Goal: Task Accomplishment & Management: Manage account settings

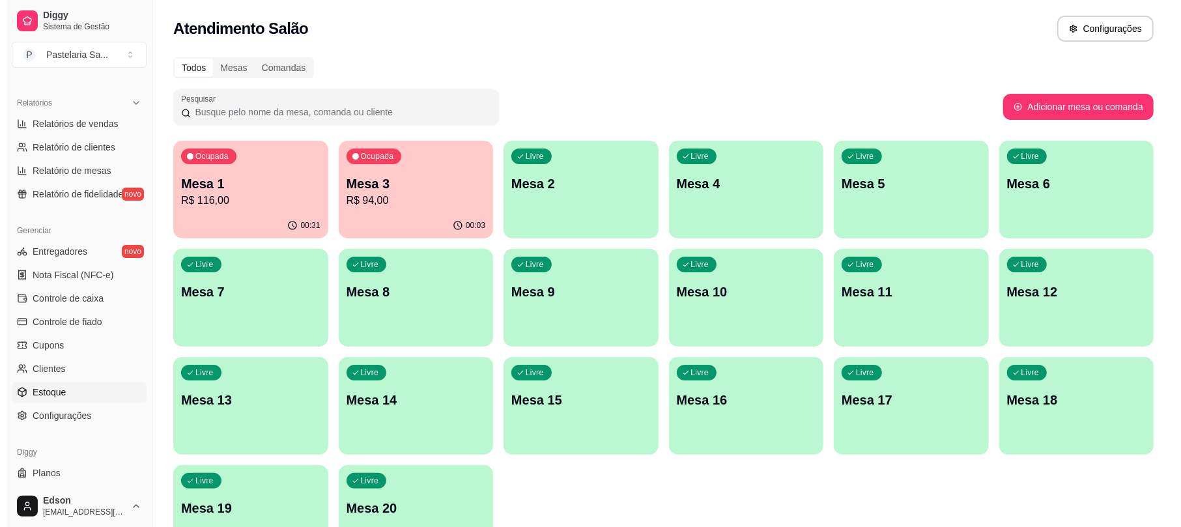
scroll to position [411, 0]
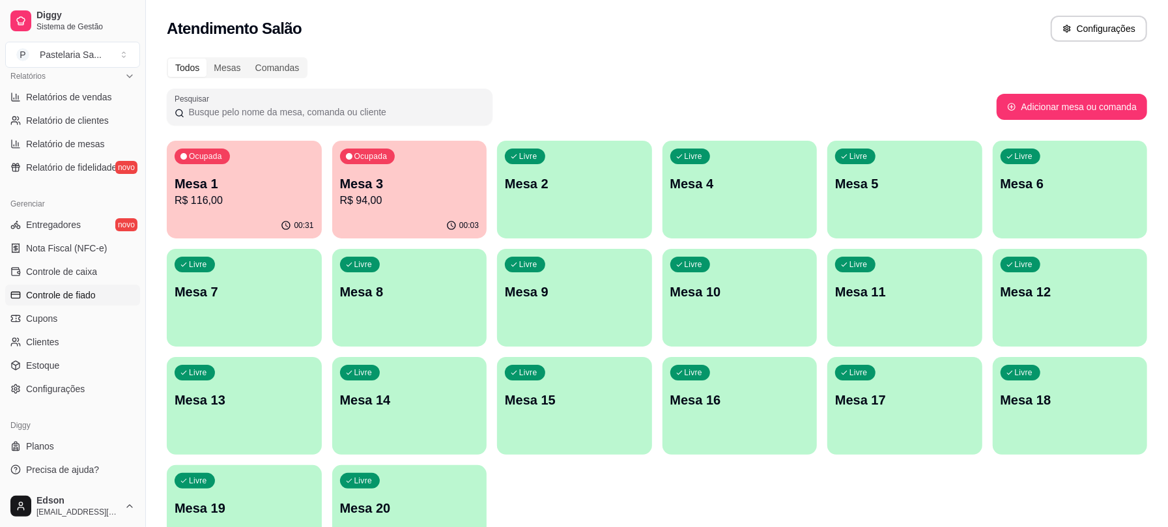
click at [74, 293] on span "Controle de fiado" at bounding box center [61, 295] width 70 height 13
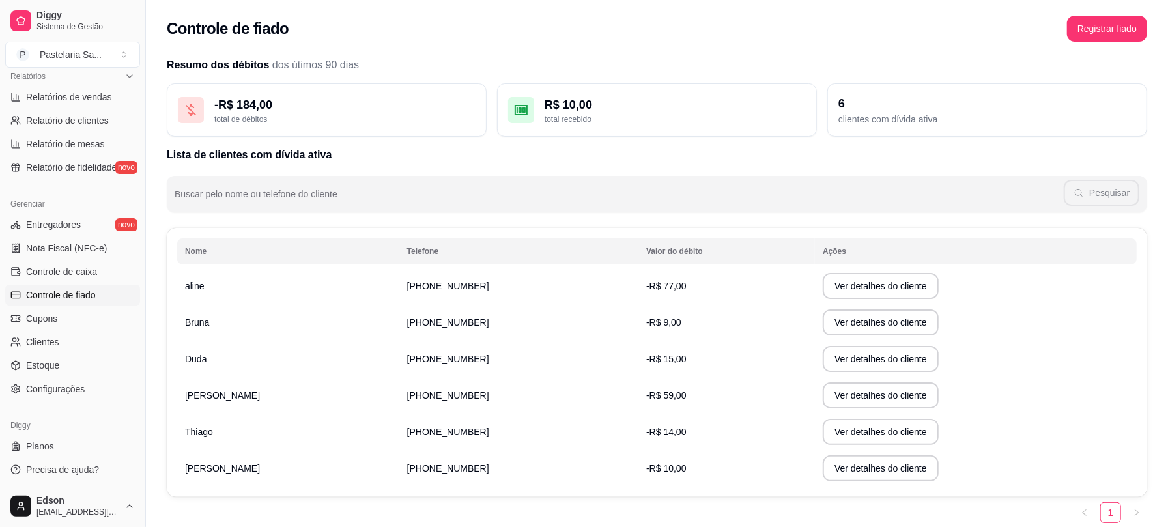
click at [444, 319] on td "(14) 9 9115-9932" at bounding box center [518, 322] width 239 height 36
click at [875, 332] on button "Ver detalhes do cliente" at bounding box center [881, 322] width 112 height 25
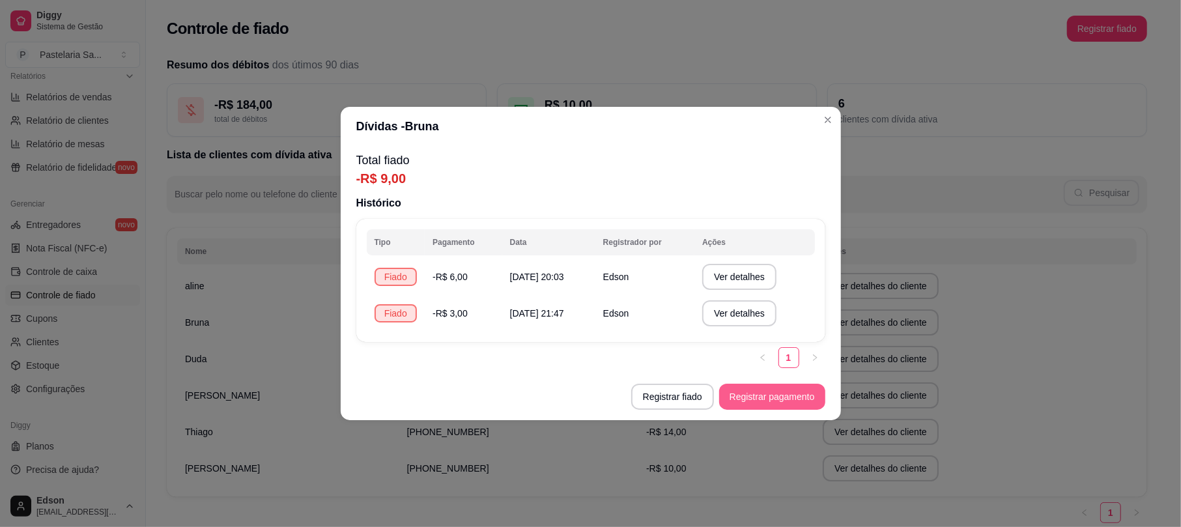
click at [739, 403] on button "Registrar pagamento" at bounding box center [772, 397] width 106 height 26
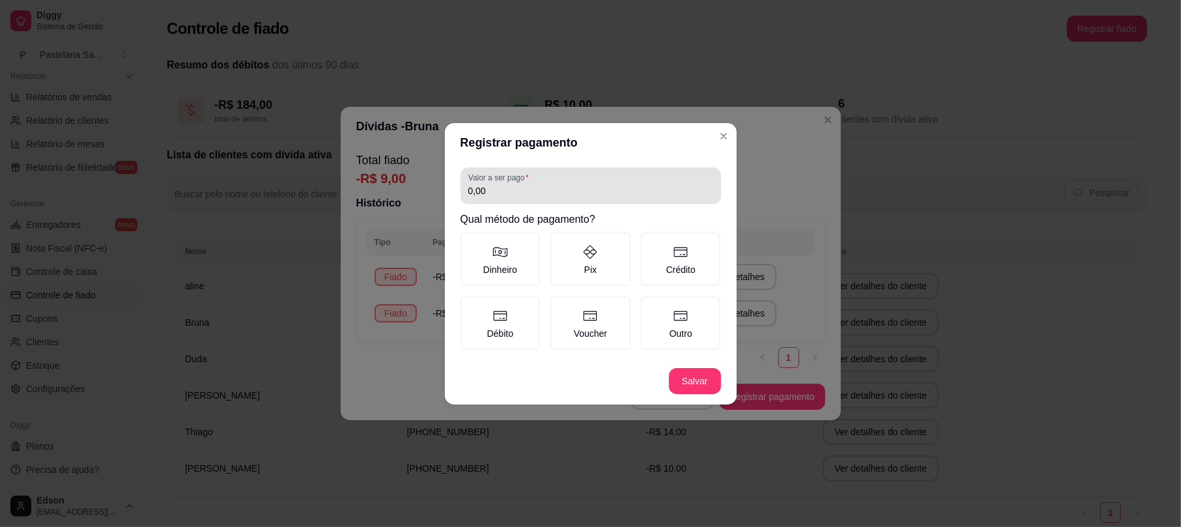
click at [600, 198] on div "0,00" at bounding box center [591, 186] width 245 height 26
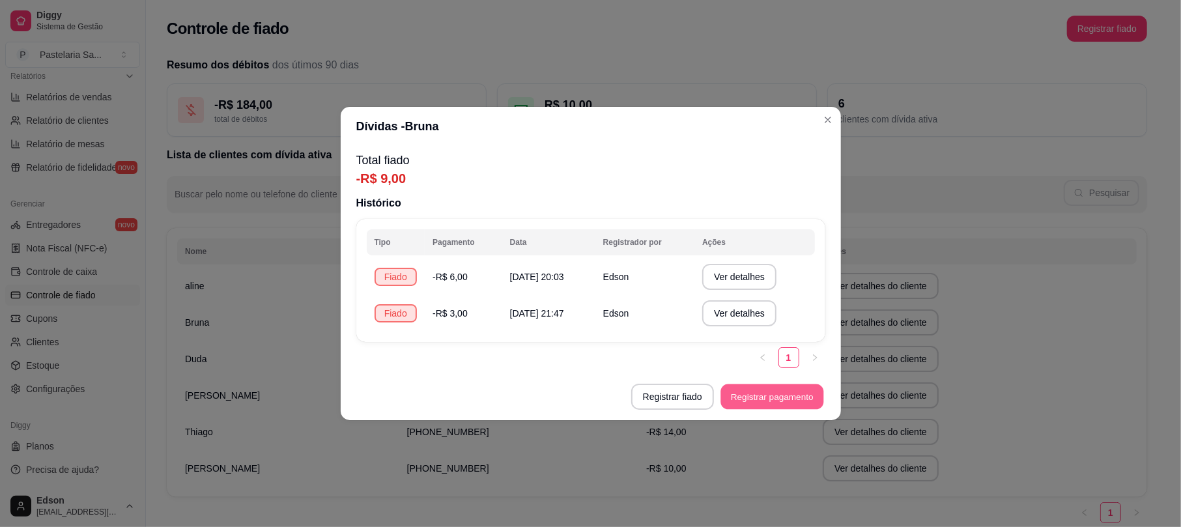
click at [770, 397] on button "Registrar pagamento" at bounding box center [772, 396] width 103 height 25
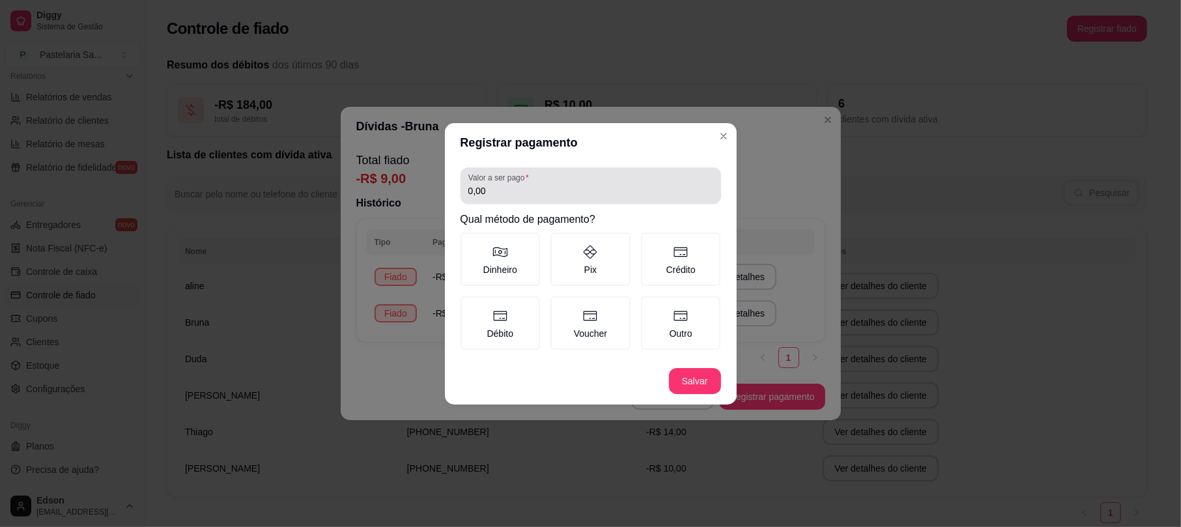
click at [606, 203] on div "Valor a ser pago 0,00" at bounding box center [591, 185] width 261 height 36
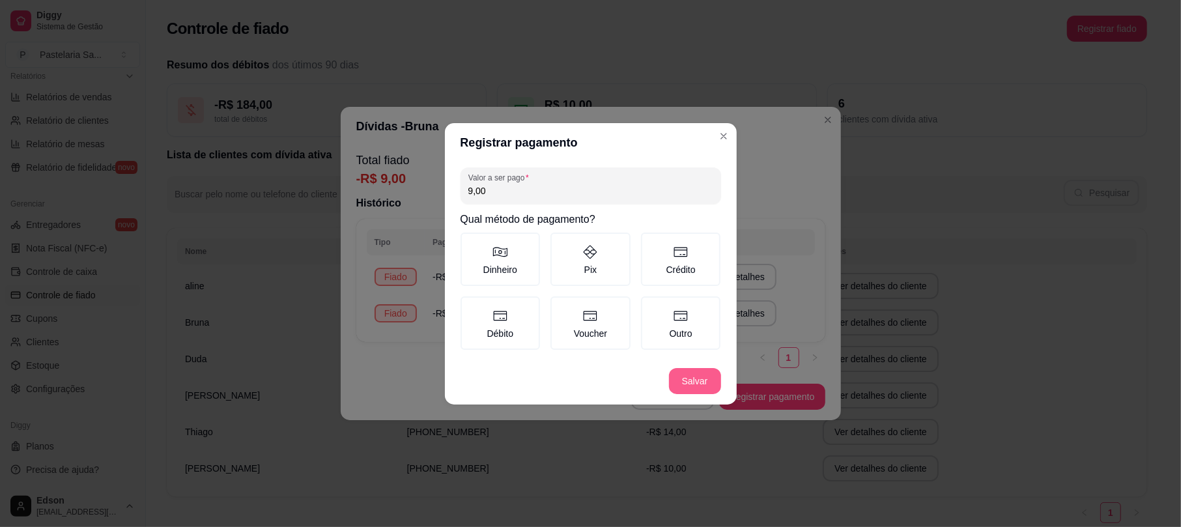
type input "9,00"
click at [701, 384] on button "Salvar" at bounding box center [695, 381] width 52 height 26
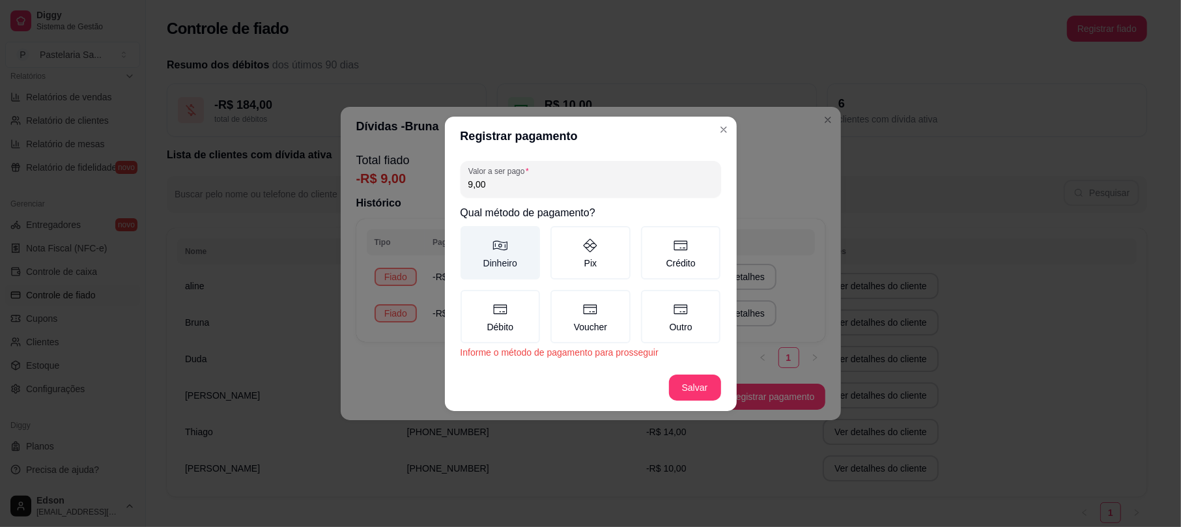
click at [486, 245] on label "Dinheiro" at bounding box center [501, 252] width 80 height 53
click at [470, 236] on button "Dinheiro" at bounding box center [465, 230] width 10 height 10
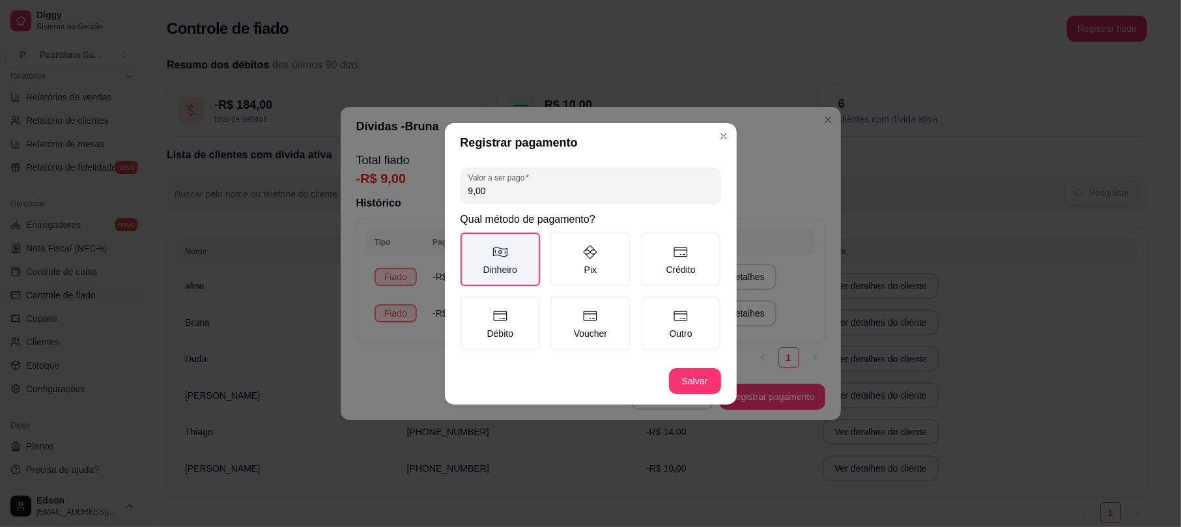
click at [502, 272] on label "Dinheiro" at bounding box center [501, 259] width 80 height 53
click at [470, 242] on button "Dinheiro" at bounding box center [465, 237] width 10 height 10
click at [671, 328] on label "Outro" at bounding box center [681, 322] width 80 height 53
click at [651, 306] on button "Outro" at bounding box center [646, 301] width 10 height 10
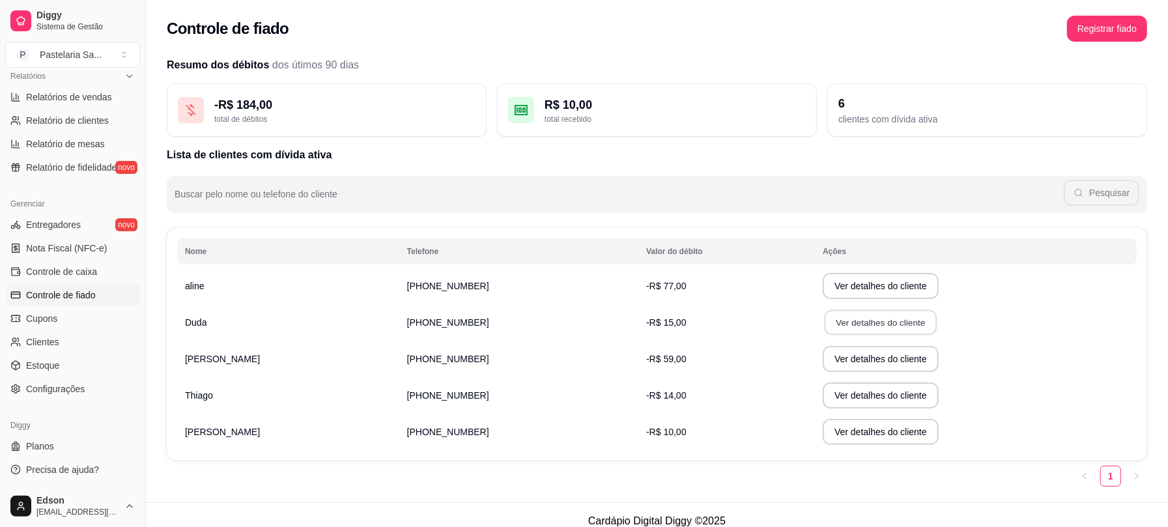
click at [825, 324] on button "Ver detalhes do cliente" at bounding box center [881, 322] width 112 height 25
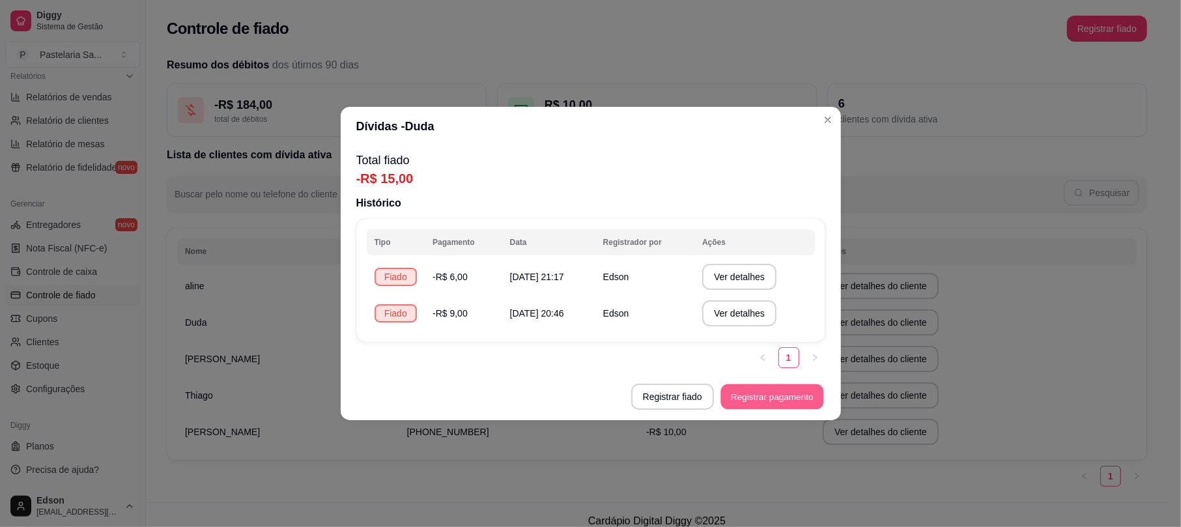
click at [756, 403] on button "Registrar pagamento" at bounding box center [772, 396] width 103 height 25
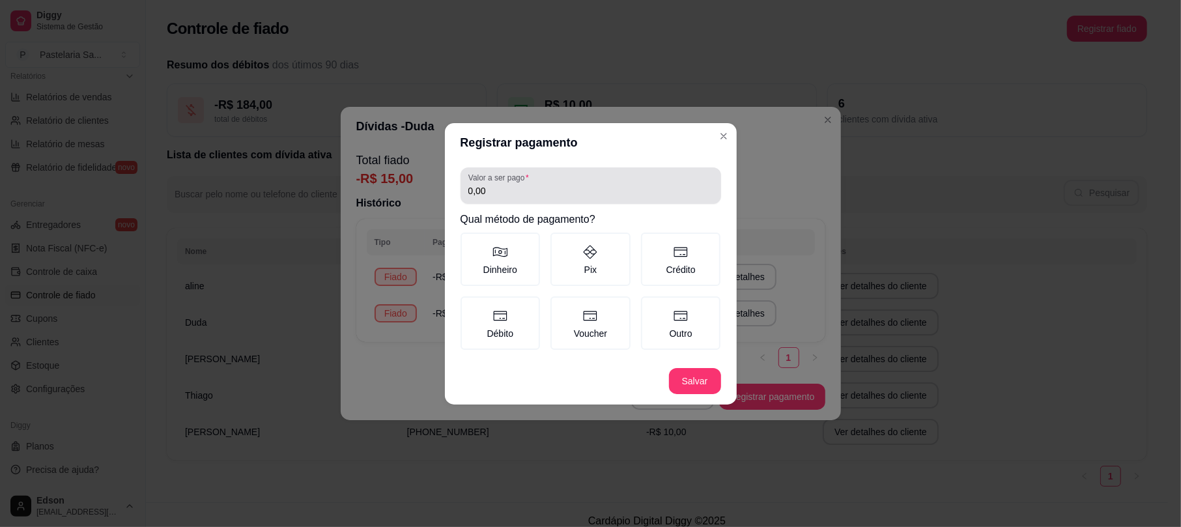
click at [580, 186] on input "0,00" at bounding box center [591, 190] width 245 height 13
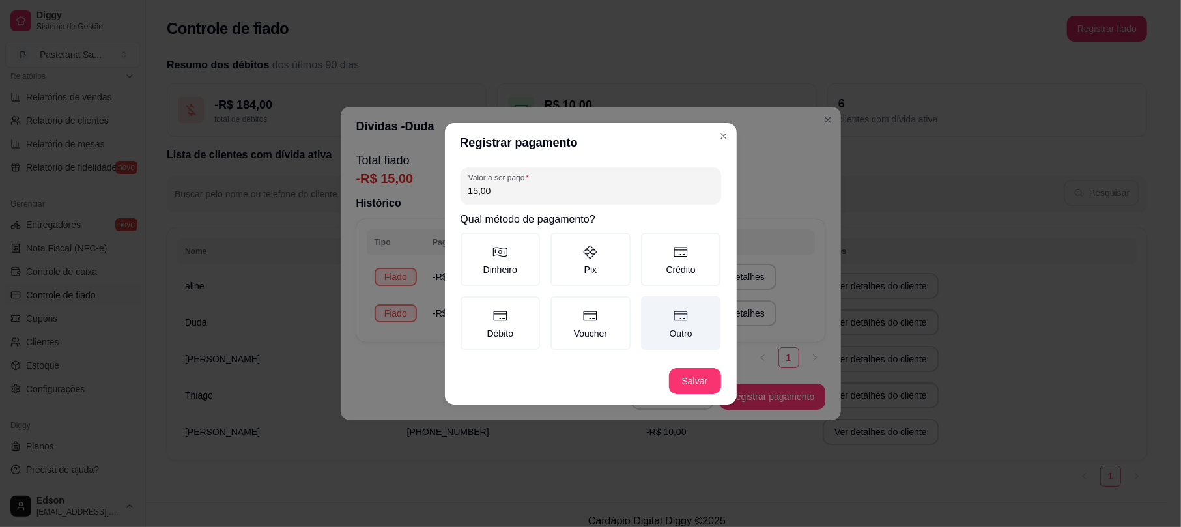
type input "15,00"
click at [684, 335] on label "Outro" at bounding box center [681, 322] width 80 height 53
click at [651, 306] on button "Outro" at bounding box center [646, 301] width 10 height 10
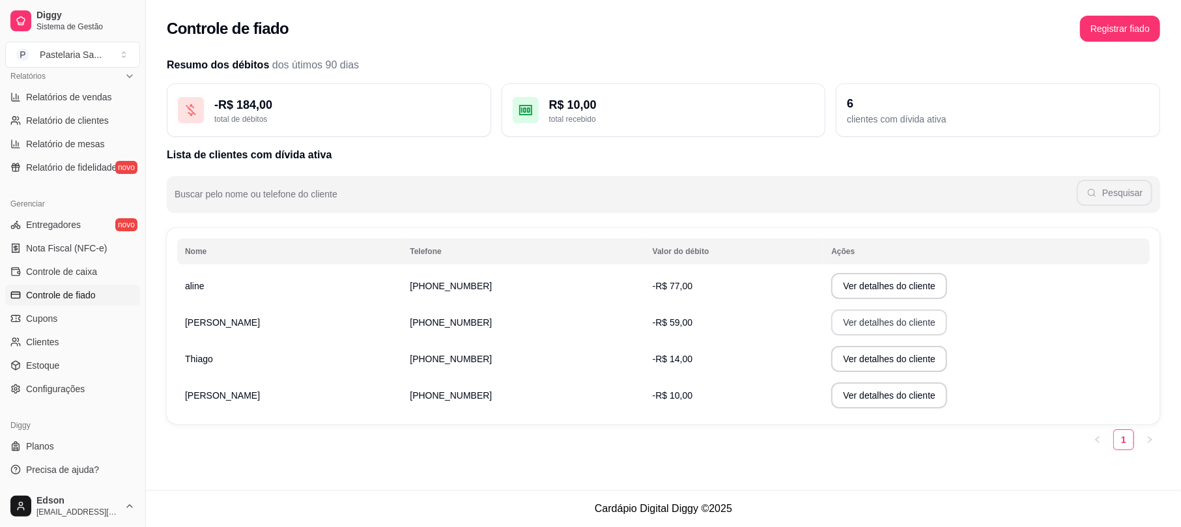
click at [866, 331] on button "Ver detalhes do cliente" at bounding box center [889, 323] width 116 height 26
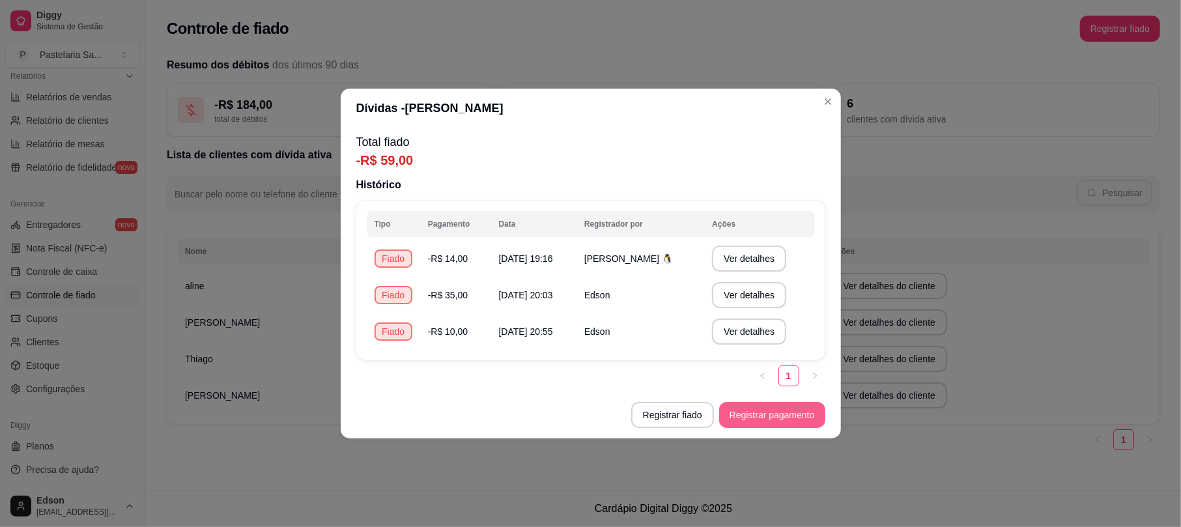
click at [790, 420] on button "Registrar pagamento" at bounding box center [772, 415] width 106 height 26
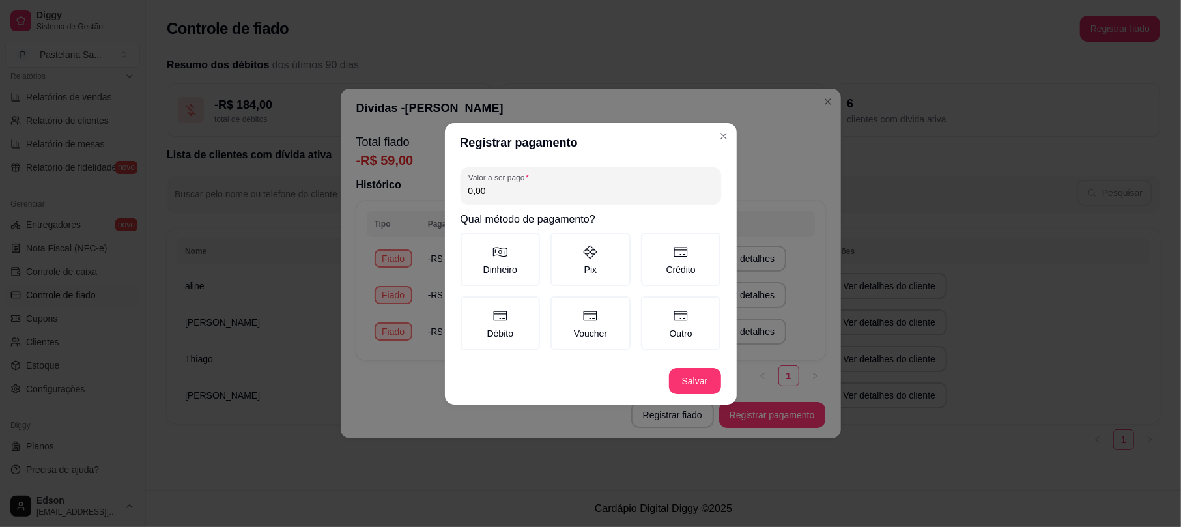
click at [529, 186] on input "0,00" at bounding box center [591, 190] width 245 height 13
type input "59,00"
click at [678, 330] on label "Outro" at bounding box center [681, 322] width 80 height 53
click at [651, 306] on button "Outro" at bounding box center [646, 301] width 10 height 10
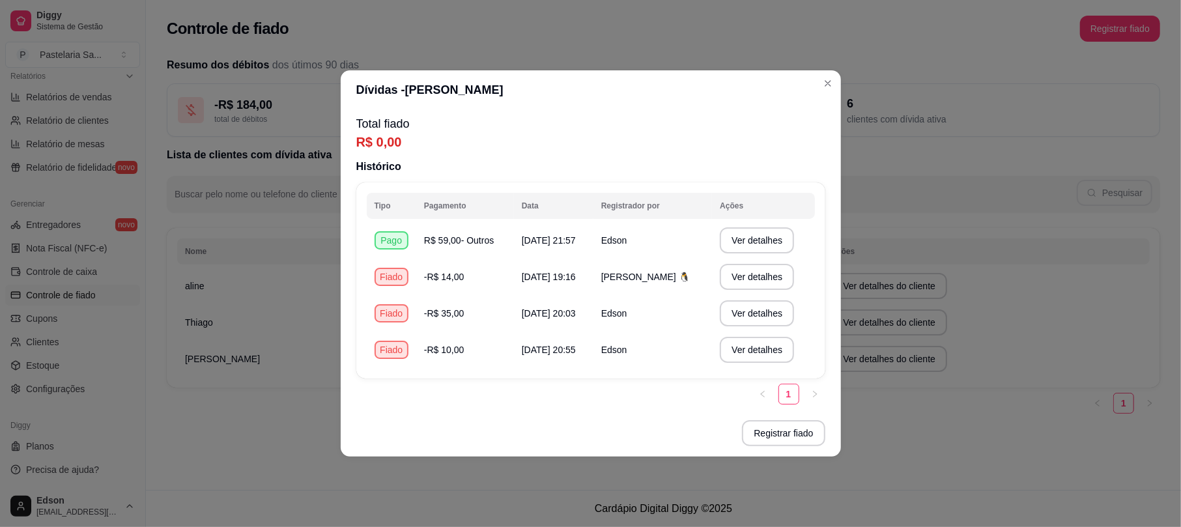
click at [772, 456] on footer "Registrar fiado" at bounding box center [591, 433] width 500 height 47
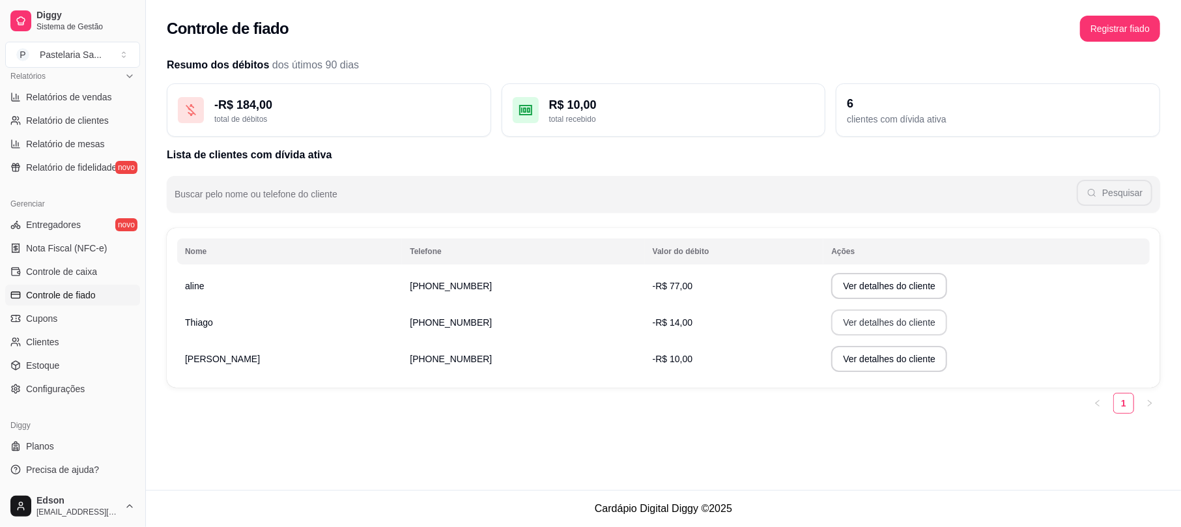
click at [831, 324] on button "Ver detalhes do cliente" at bounding box center [889, 323] width 116 height 26
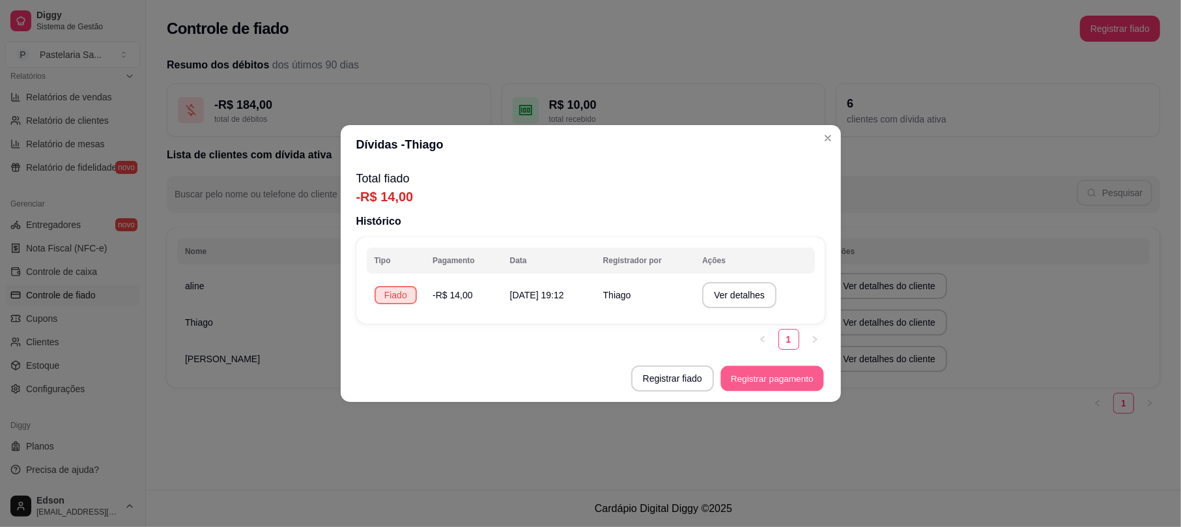
click at [769, 381] on button "Registrar pagamento" at bounding box center [772, 378] width 103 height 25
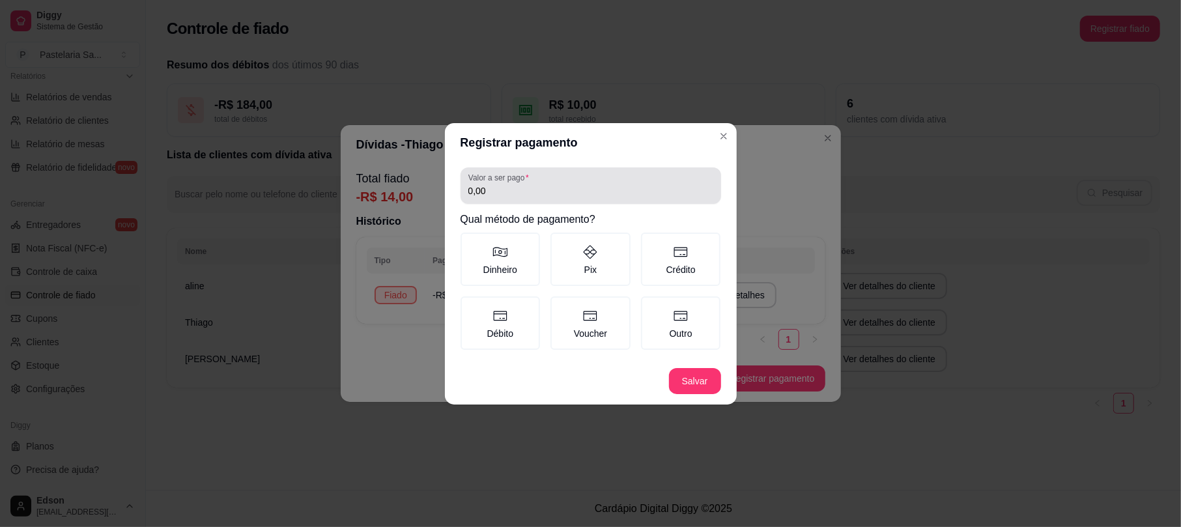
click at [580, 181] on div "0,00" at bounding box center [591, 186] width 245 height 26
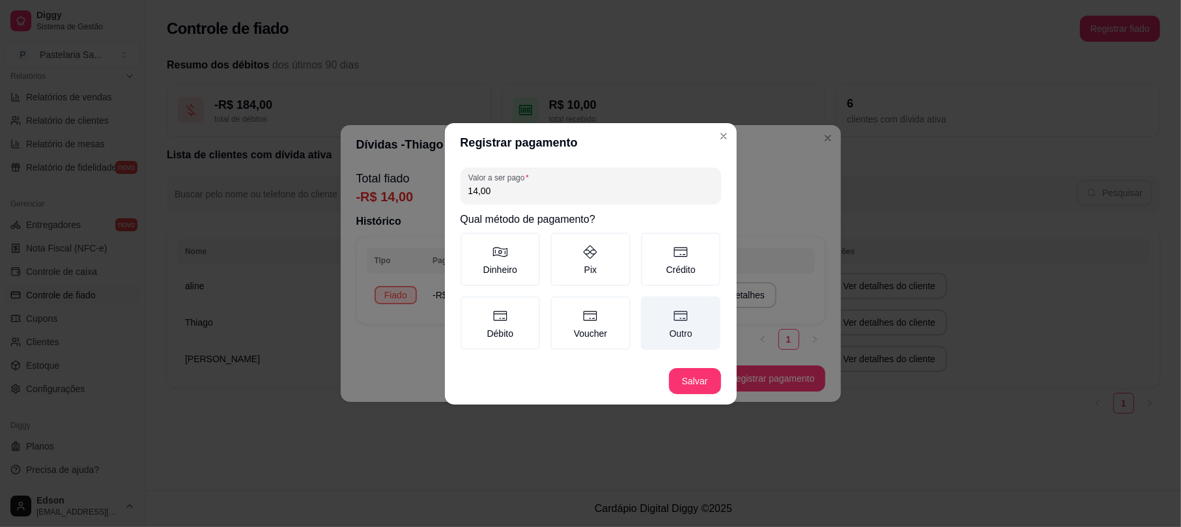
type input "14,00"
click at [691, 323] on label "Outro" at bounding box center [681, 322] width 80 height 53
click at [651, 306] on button "Outro" at bounding box center [646, 301] width 10 height 10
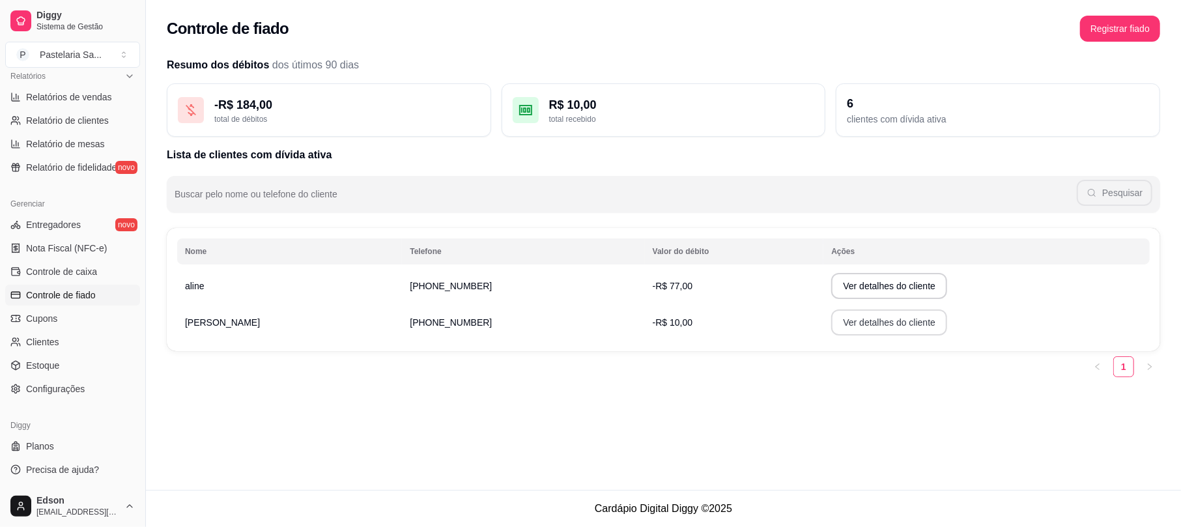
click at [869, 326] on button "Ver detalhes do cliente" at bounding box center [889, 323] width 116 height 26
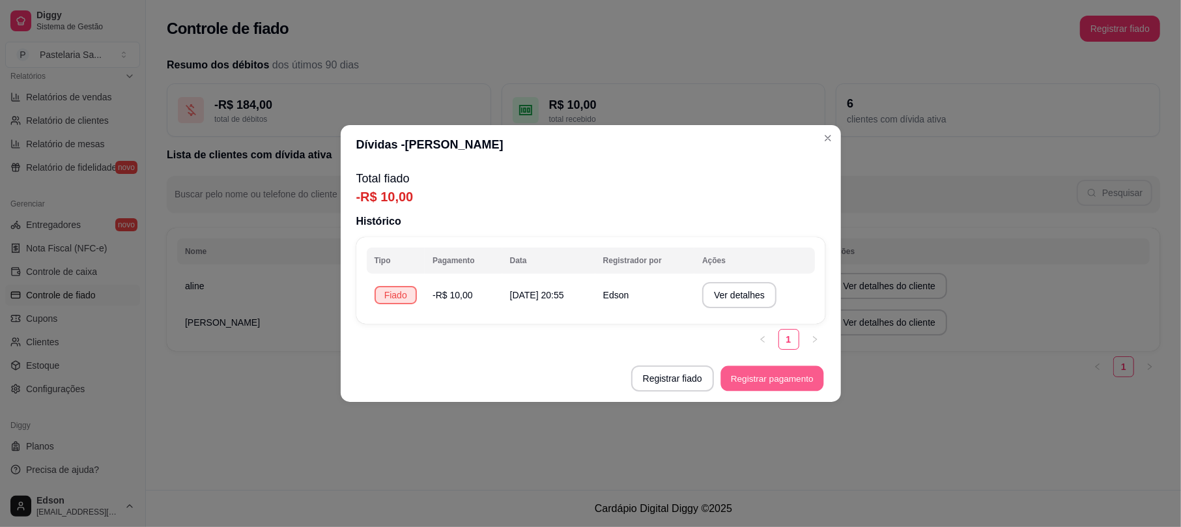
click at [796, 369] on button "Registrar pagamento" at bounding box center [772, 378] width 103 height 25
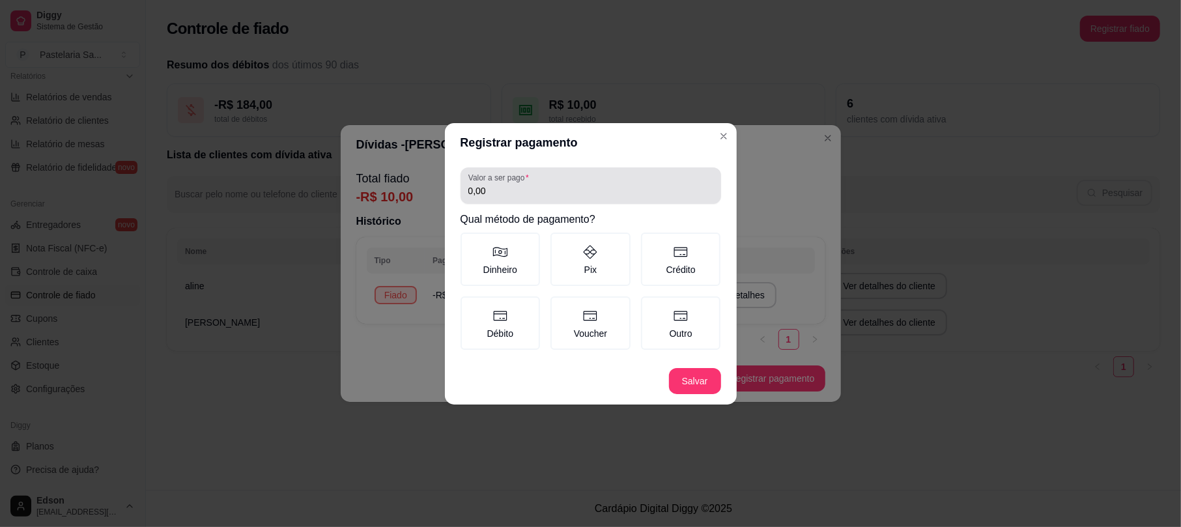
click at [553, 201] on div "Valor a ser pago 0,00" at bounding box center [591, 185] width 261 height 36
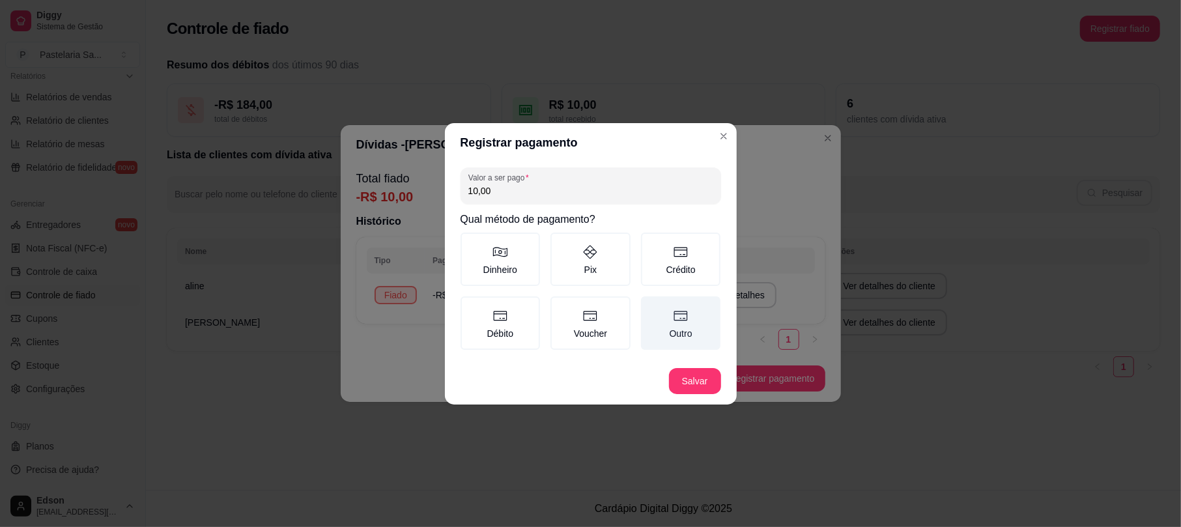
type input "10,00"
click at [689, 328] on label "Outro" at bounding box center [681, 322] width 80 height 53
click at [651, 306] on button "Outro" at bounding box center [646, 301] width 10 height 10
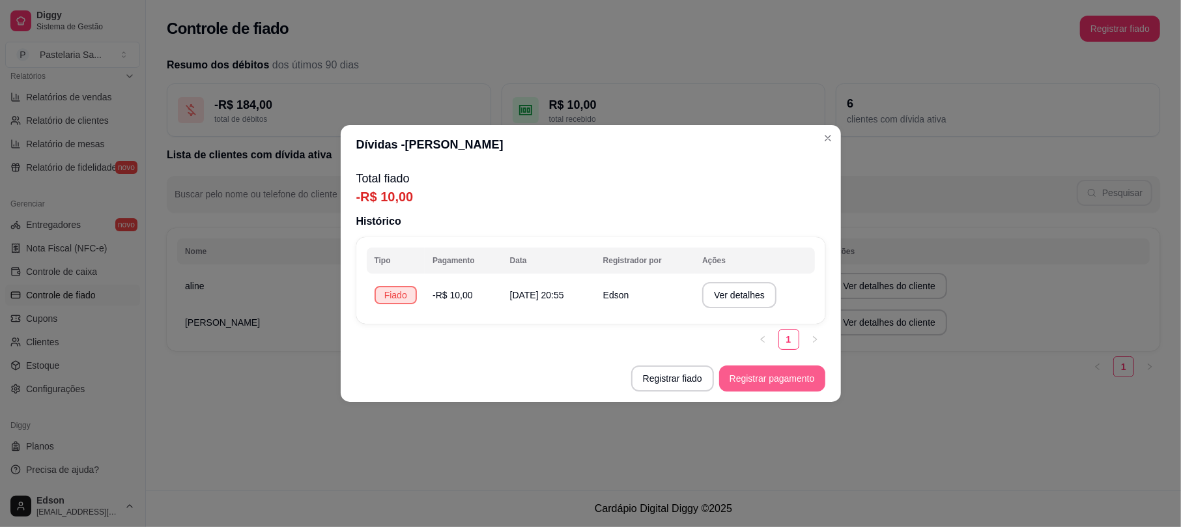
click at [766, 379] on button "Registrar pagamento" at bounding box center [772, 379] width 106 height 26
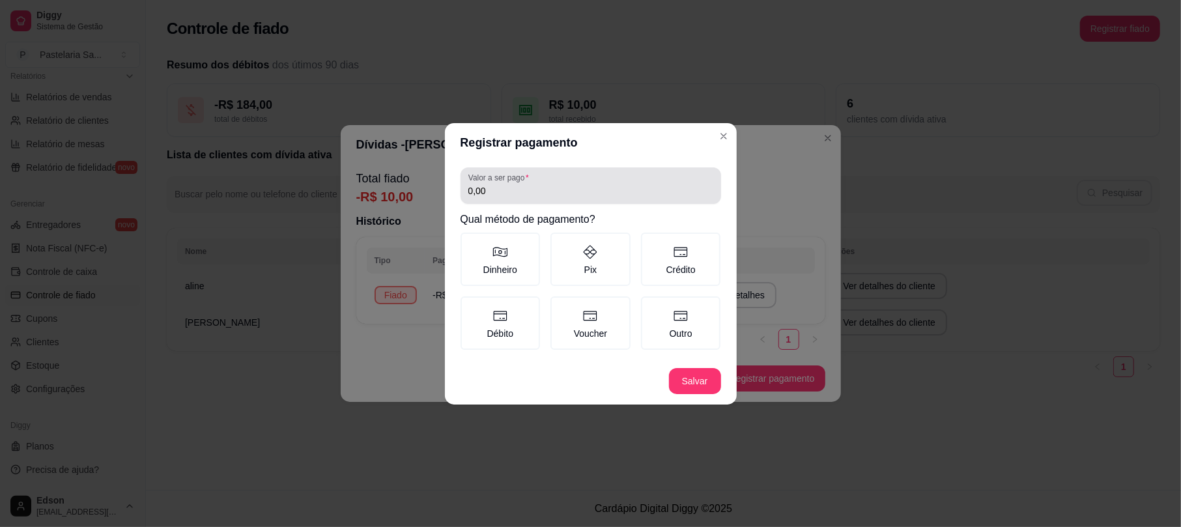
click at [503, 193] on input "0,00" at bounding box center [591, 190] width 245 height 13
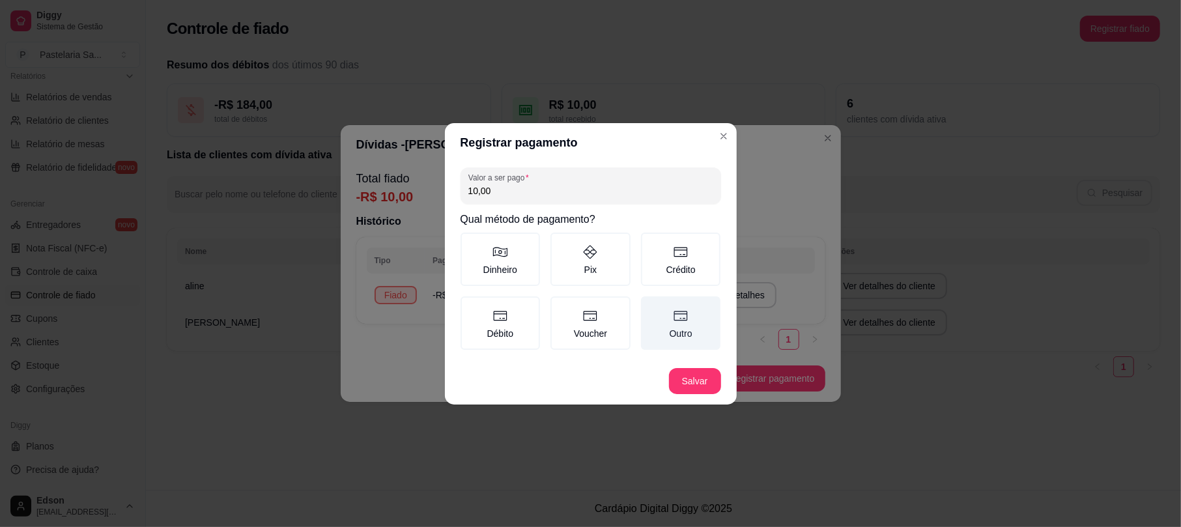
type input "10,00"
click at [687, 321] on icon at bounding box center [681, 316] width 16 height 16
click at [651, 306] on button "Outro" at bounding box center [646, 301] width 10 height 10
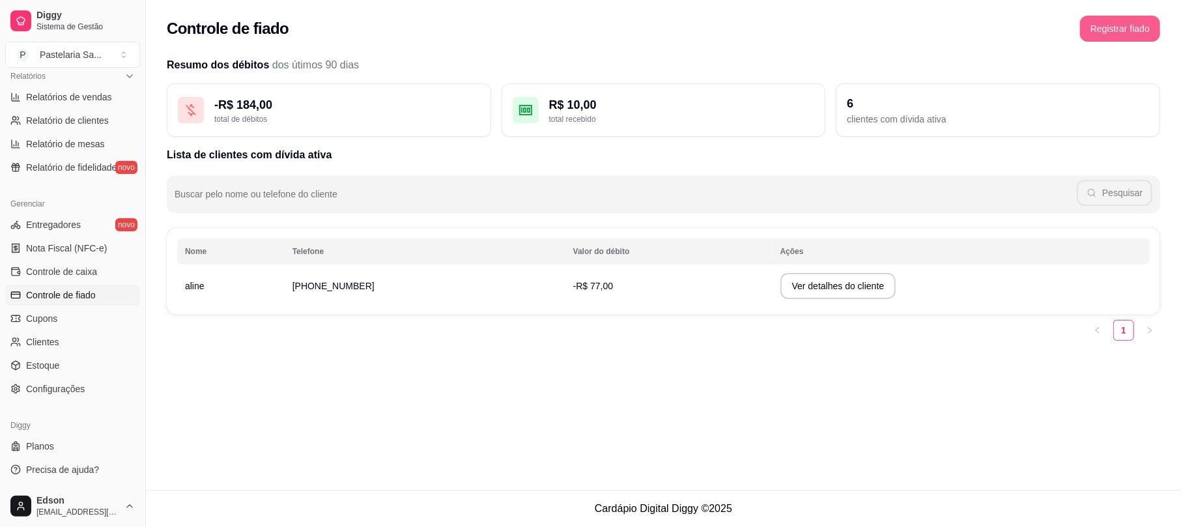
click at [1114, 29] on button "Registrar fiado" at bounding box center [1120, 29] width 80 height 26
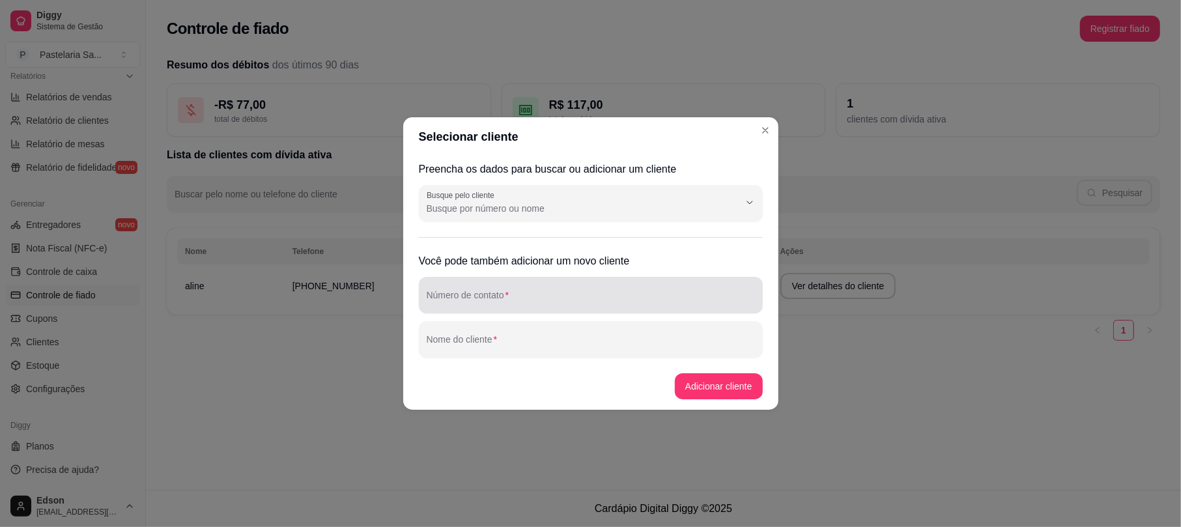
click at [600, 284] on div at bounding box center [591, 295] width 328 height 26
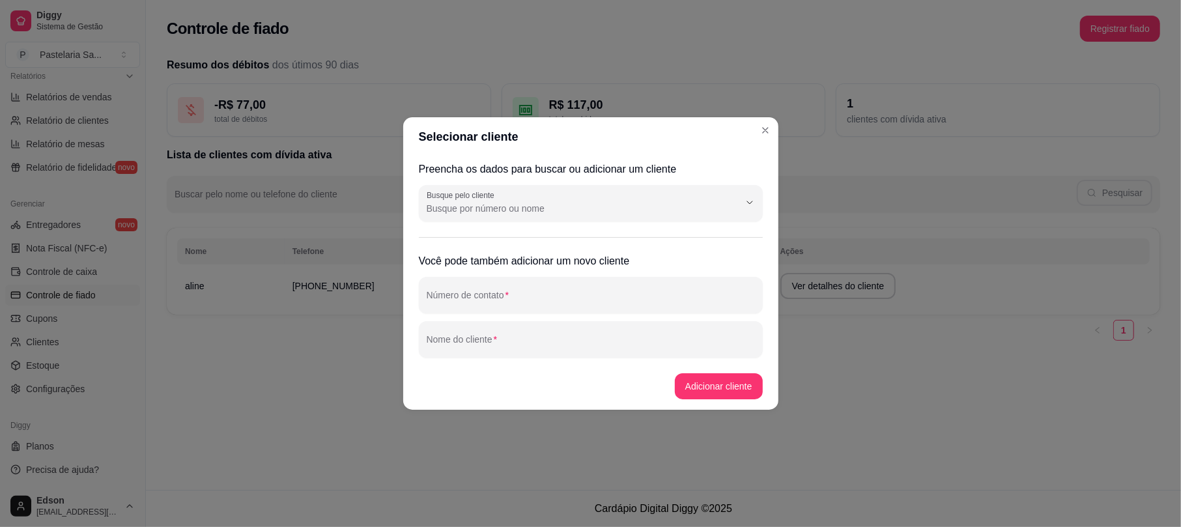
click at [585, 371] on footer "Adicionar cliente" at bounding box center [590, 386] width 375 height 47
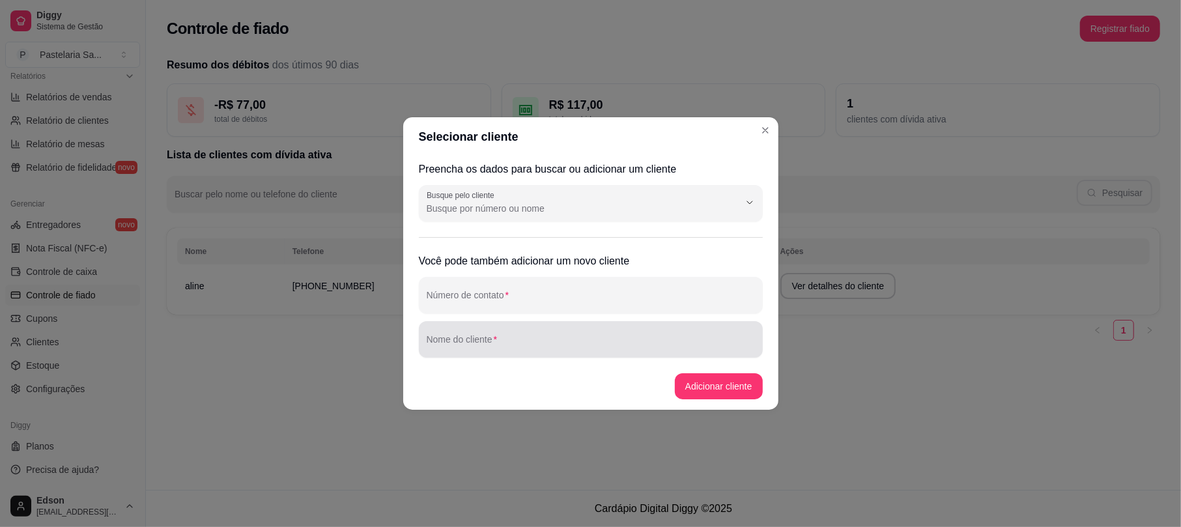
click at [567, 353] on div "Nome do cliente" at bounding box center [591, 339] width 344 height 36
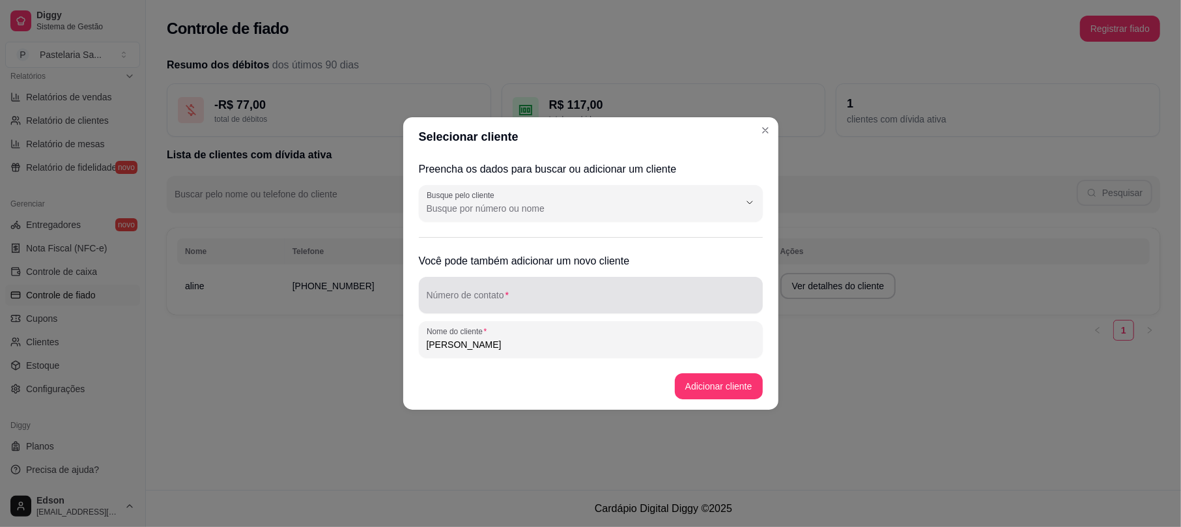
type input "GUILHERME"
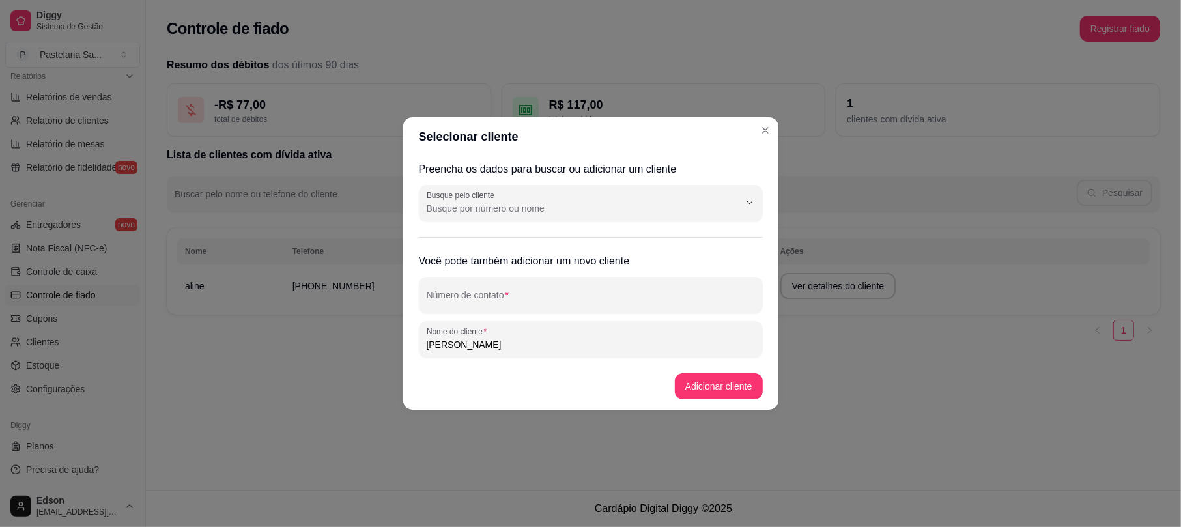
click at [567, 272] on div "Preencha os dados para buscar ou adicionar um cliente Busque pelo cliente Você …" at bounding box center [590, 259] width 375 height 207
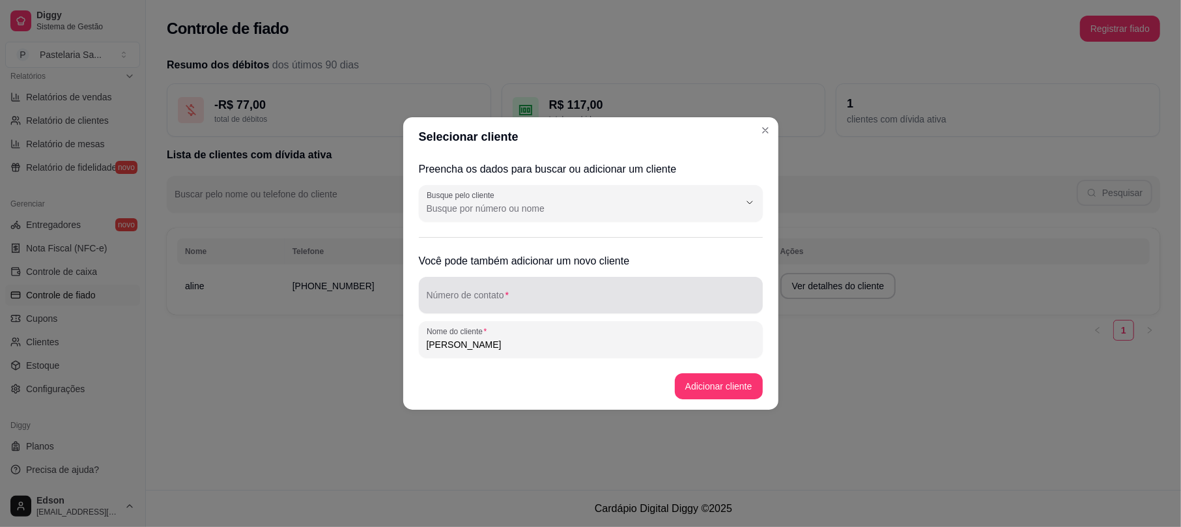
click at [603, 308] on div "Número de contato" at bounding box center [591, 295] width 344 height 36
click at [508, 310] on div "Número de contato (11) 1111-1111" at bounding box center [591, 295] width 344 height 36
click at [500, 301] on input "(11) 1111-1111" at bounding box center [591, 300] width 328 height 13
click at [499, 300] on input "(11) 1111-1111" at bounding box center [591, 300] width 328 height 13
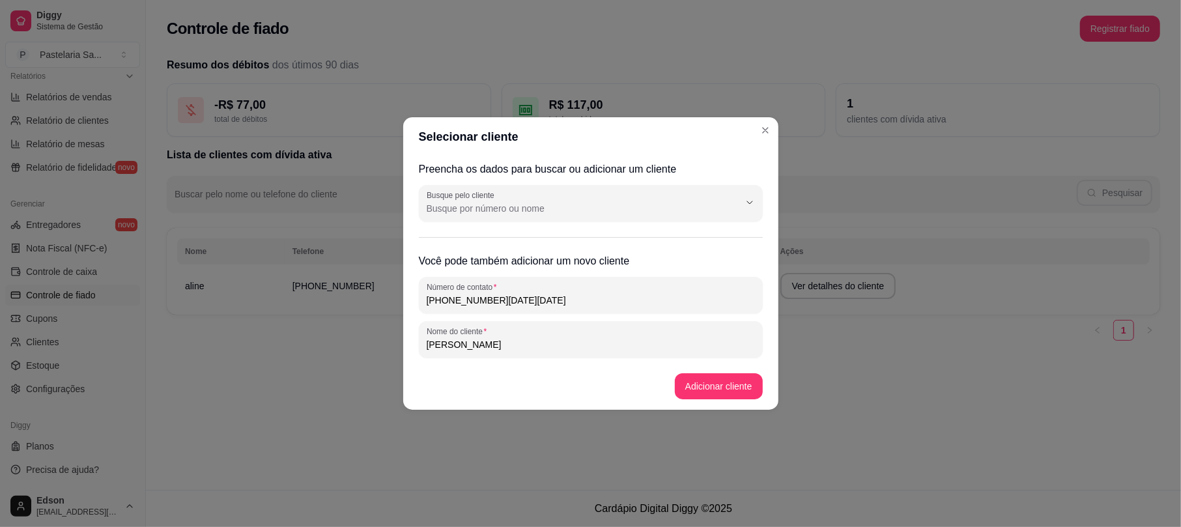
click at [497, 298] on input "(11) 1111-1111" at bounding box center [591, 300] width 328 height 13
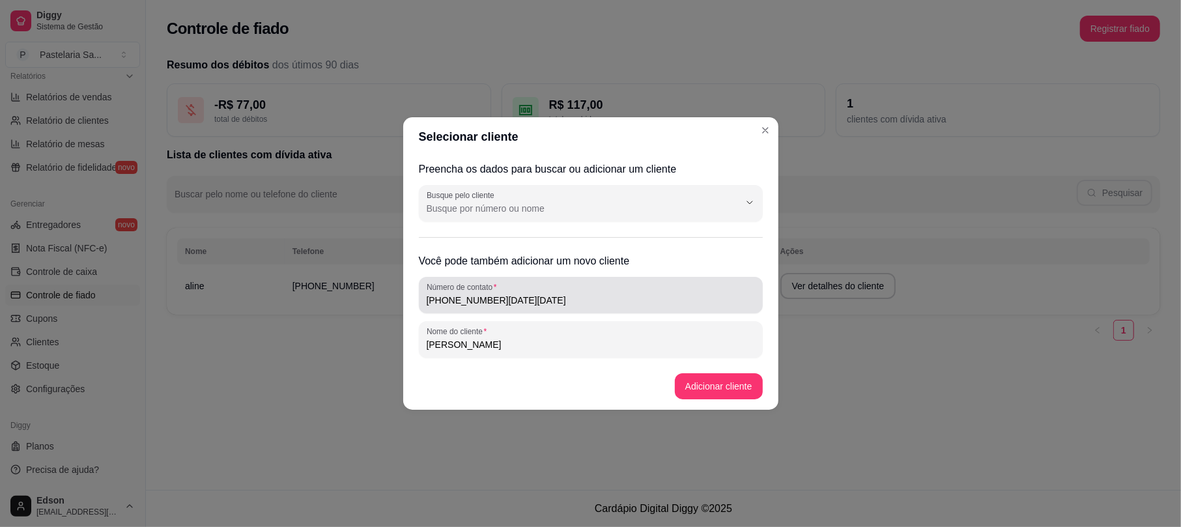
click at [497, 293] on div "(11) 1111-1111" at bounding box center [591, 295] width 328 height 26
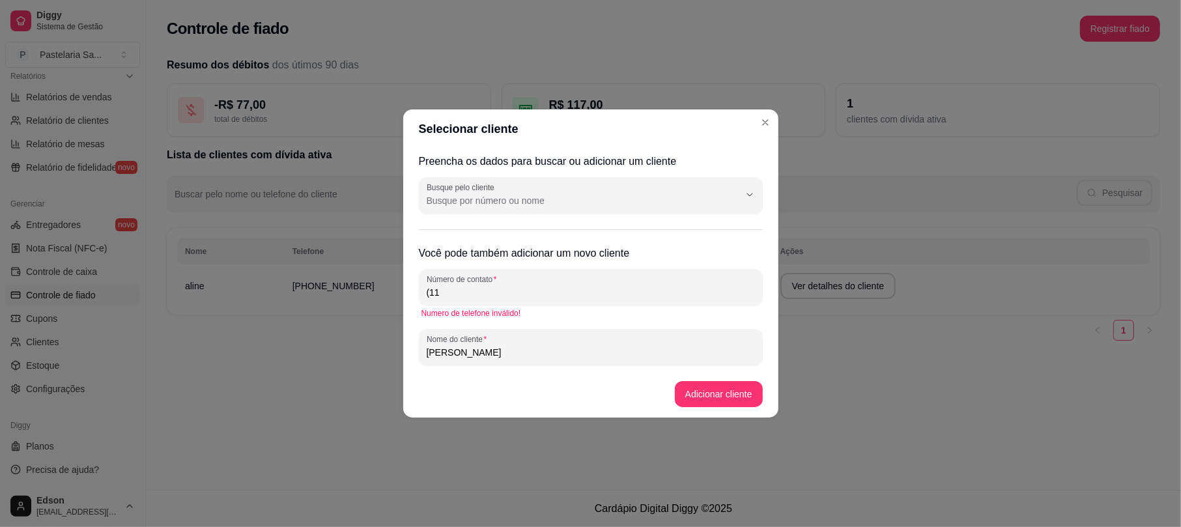
type input "(1"
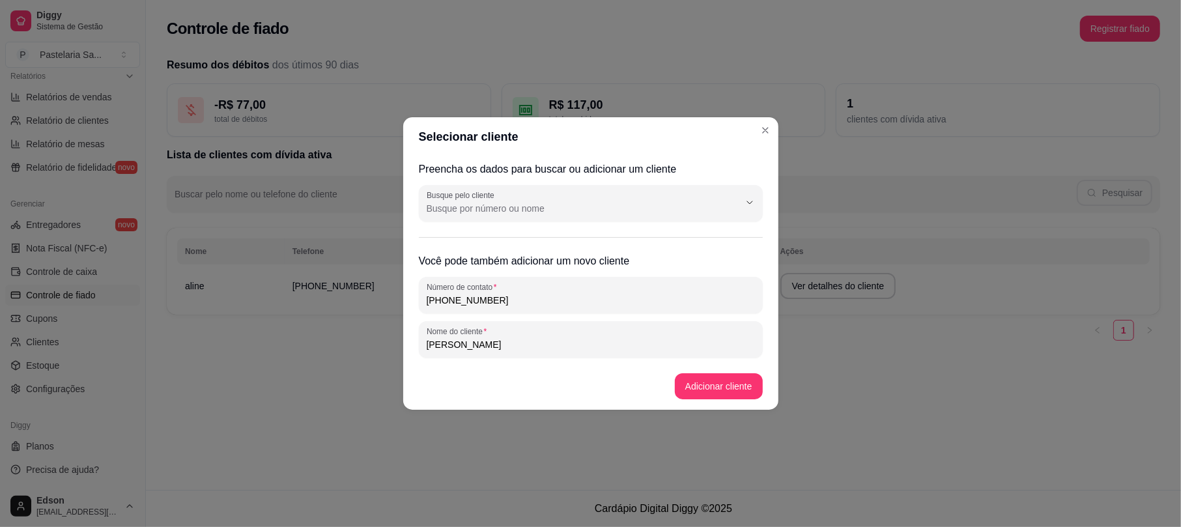
type input "(14) 9 9801-3176"
drag, startPoint x: 762, startPoint y: 388, endPoint x: 755, endPoint y: 388, distance: 7.8
click at [759, 388] on footer "Adicionar cliente" at bounding box center [590, 386] width 375 height 47
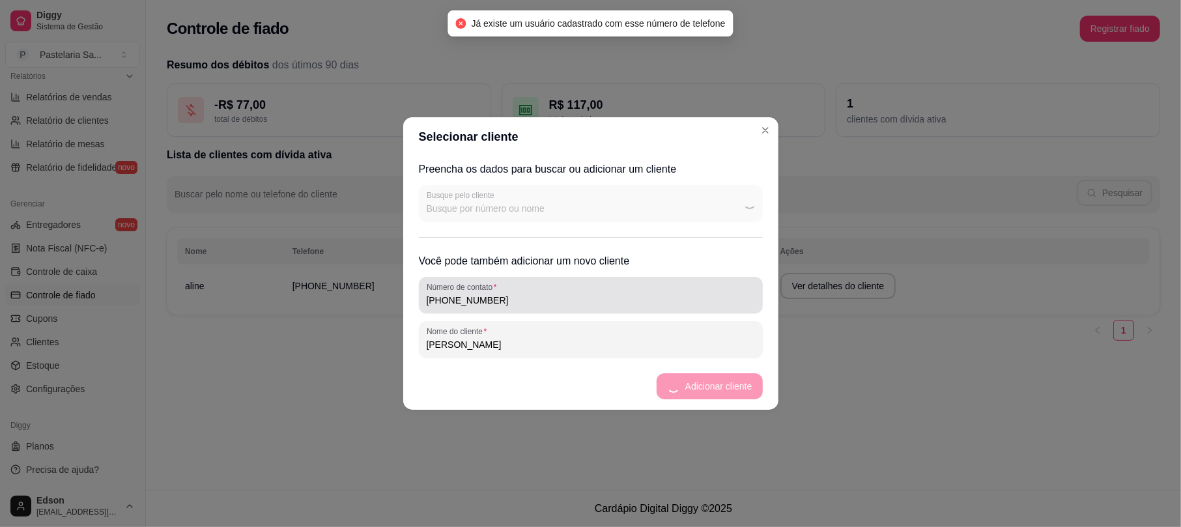
click at [517, 292] on div "(14) 9 9801-3176" at bounding box center [591, 295] width 328 height 26
click at [519, 292] on div "(14) 9 9801-3176" at bounding box center [591, 295] width 328 height 26
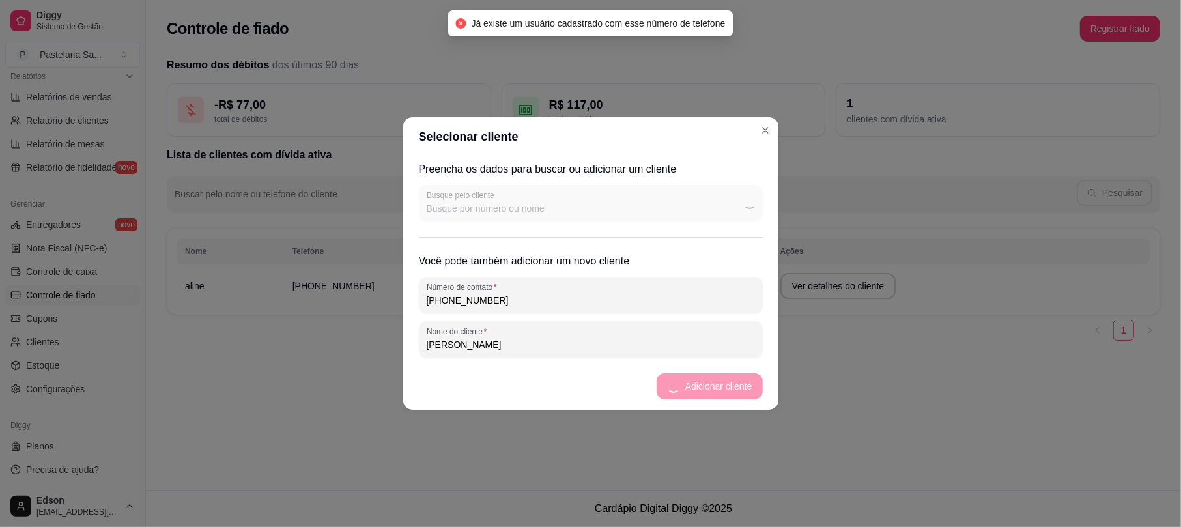
click at [519, 292] on div "(14) 9 9801-3176" at bounding box center [591, 295] width 328 height 26
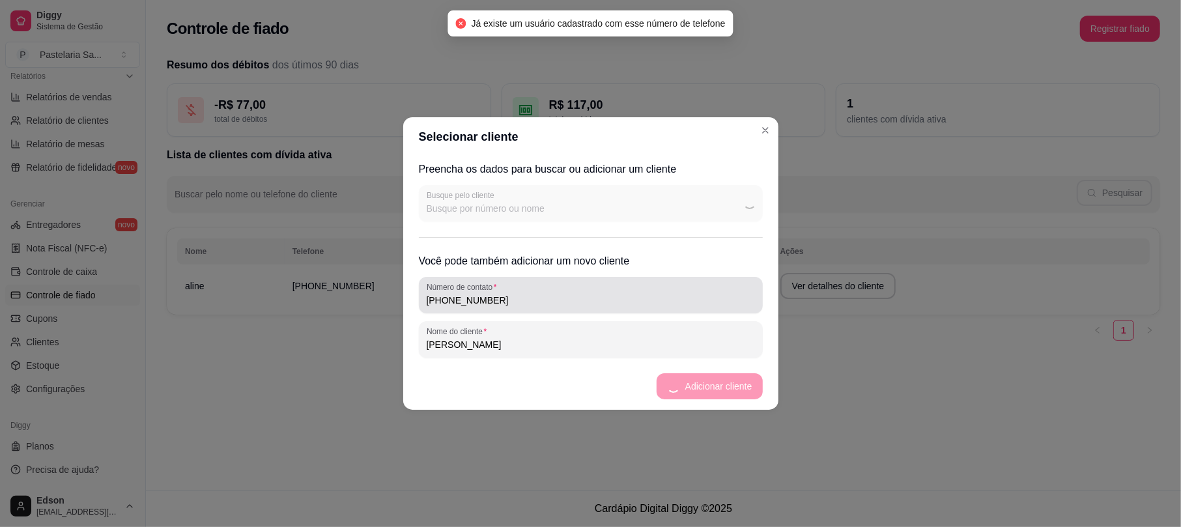
click at [519, 292] on div "(14) 9 9801-3176" at bounding box center [591, 295] width 328 height 26
click at [491, 292] on label "Número de contato" at bounding box center [464, 287] width 74 height 11
click at [491, 294] on input "(14) 9 9801-3176" at bounding box center [591, 300] width 328 height 13
click at [491, 292] on label "Número de contato" at bounding box center [464, 287] width 74 height 11
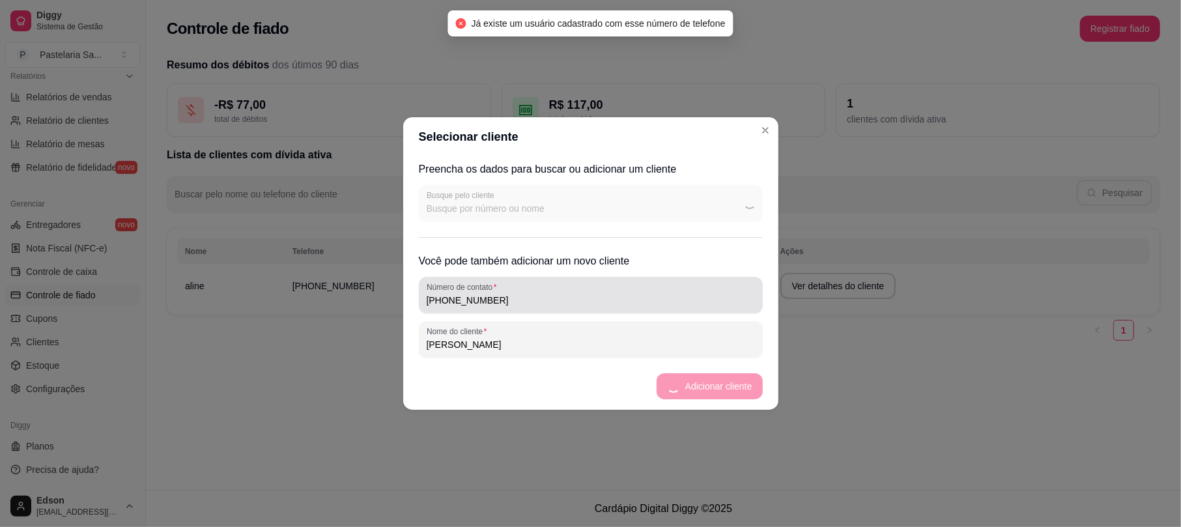
click at [491, 294] on input "(14) 9 9801-3176" at bounding box center [591, 300] width 328 height 13
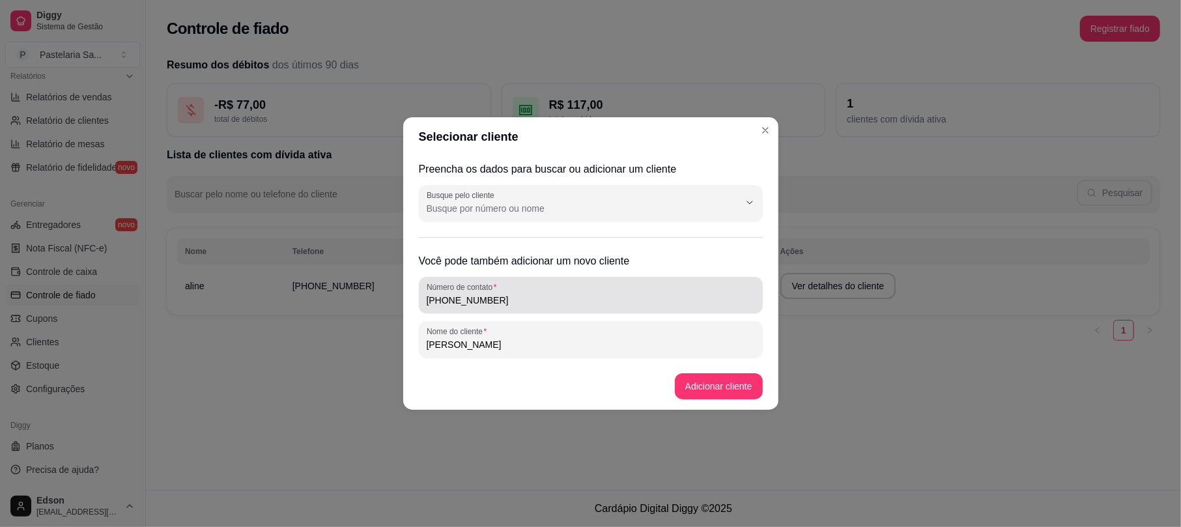
click at [488, 300] on input "(14) 9 9801-3176" at bounding box center [591, 300] width 328 height 13
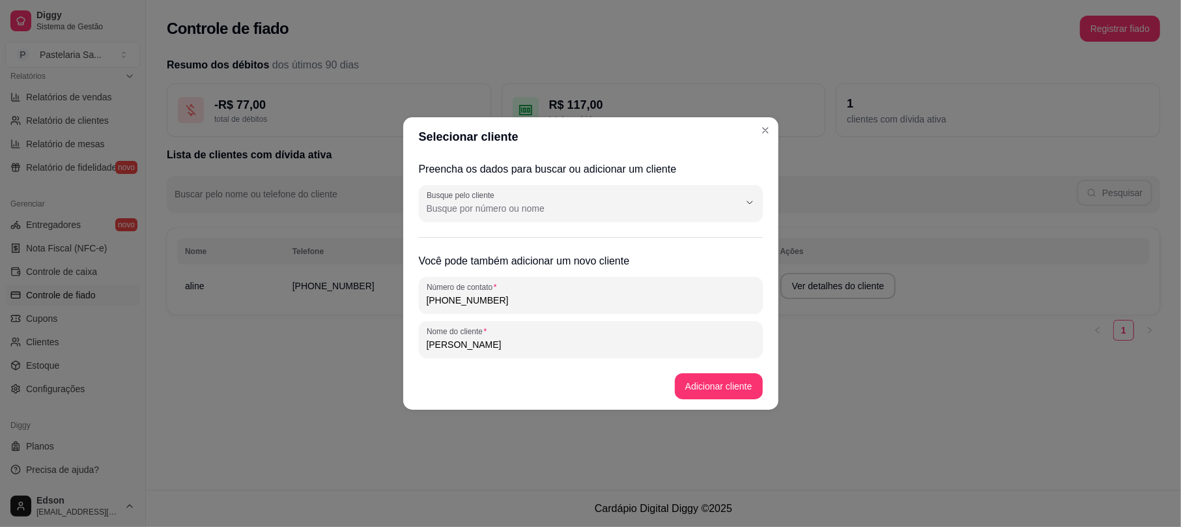
click at [488, 300] on input "(14) 9 9801-3176" at bounding box center [591, 300] width 328 height 13
click at [491, 304] on input "(14) 9 9801-3176" at bounding box center [591, 300] width 328 height 13
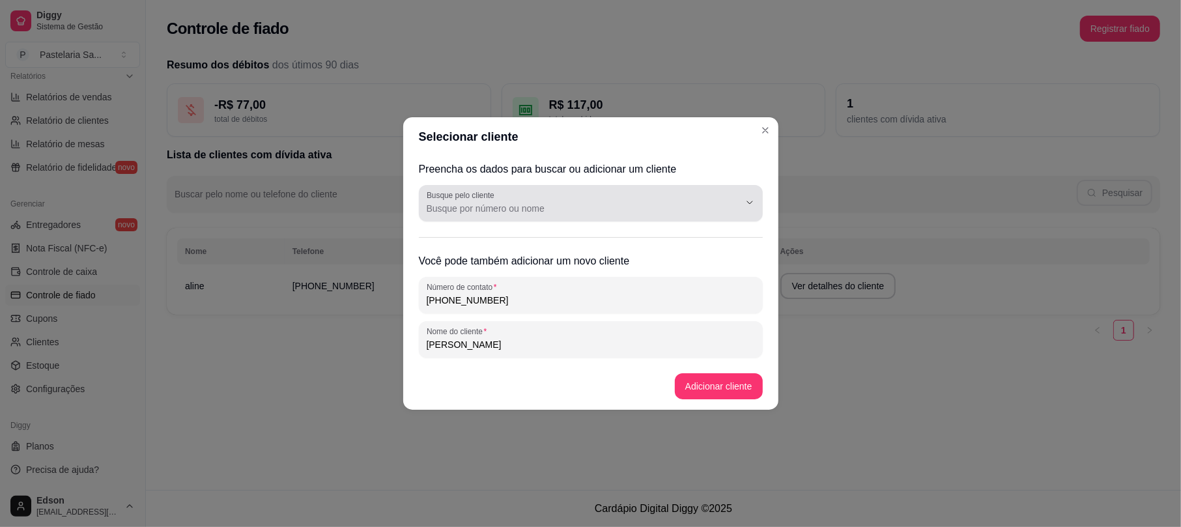
click at [543, 206] on input "Busque pelo cliente" at bounding box center [573, 208] width 292 height 13
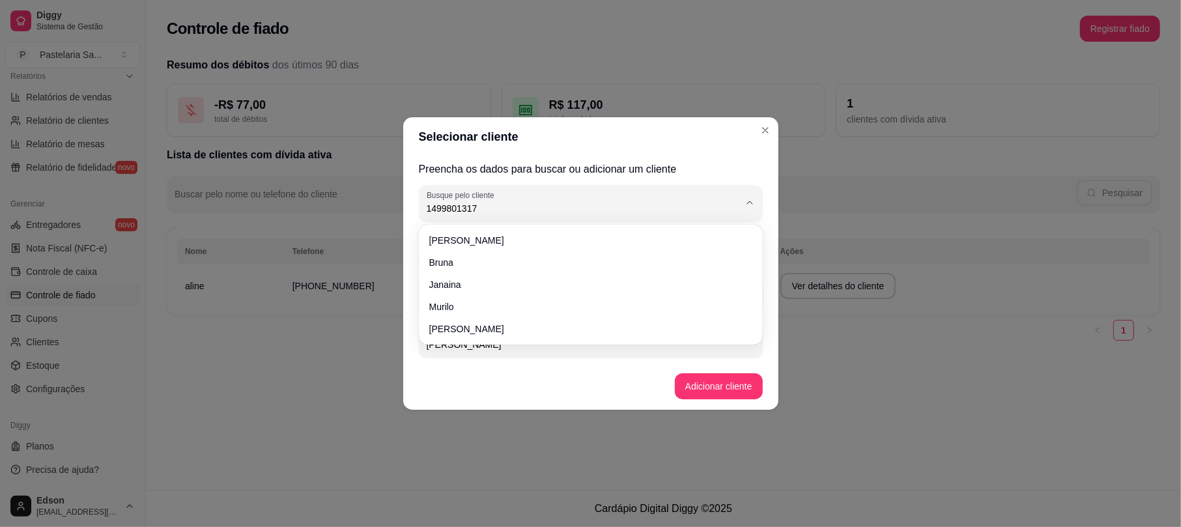
type input "14998013176"
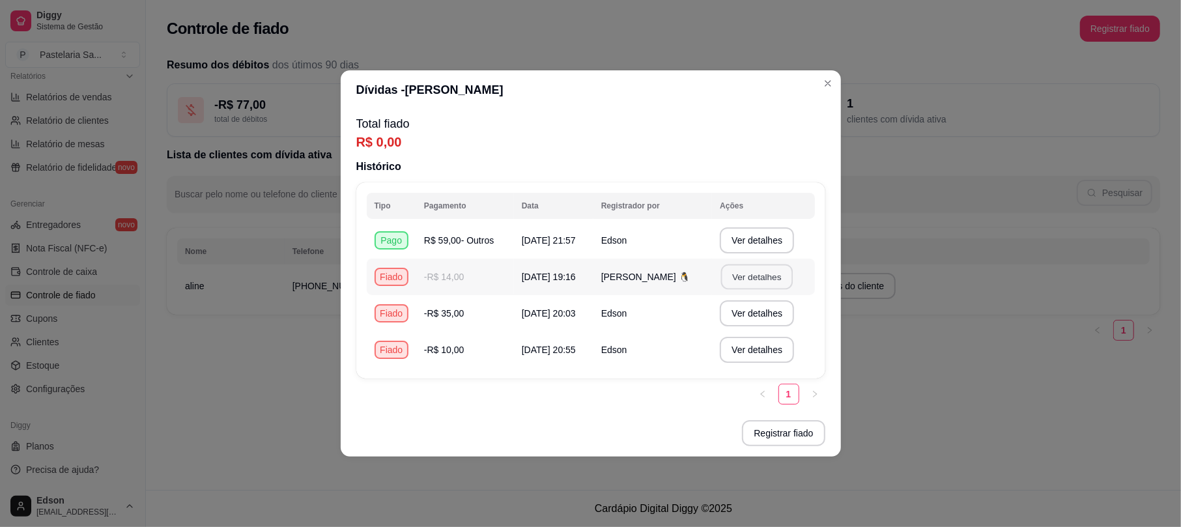
click at [767, 274] on button "Ver detalhes" at bounding box center [757, 277] width 72 height 25
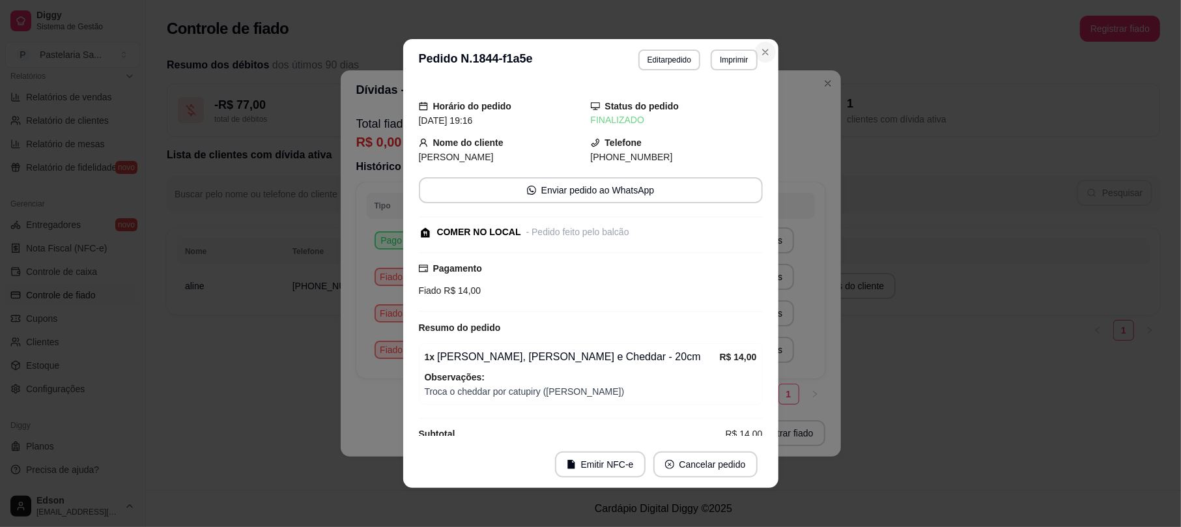
click at [763, 50] on icon "Close" at bounding box center [765, 52] width 5 height 5
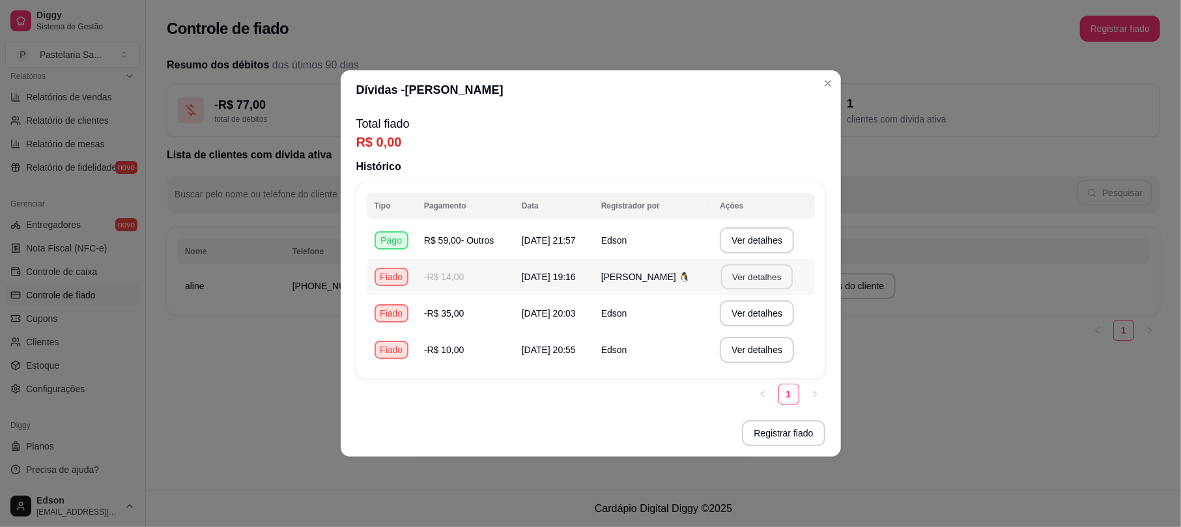
click at [759, 282] on button "Ver detalhes" at bounding box center [757, 277] width 72 height 25
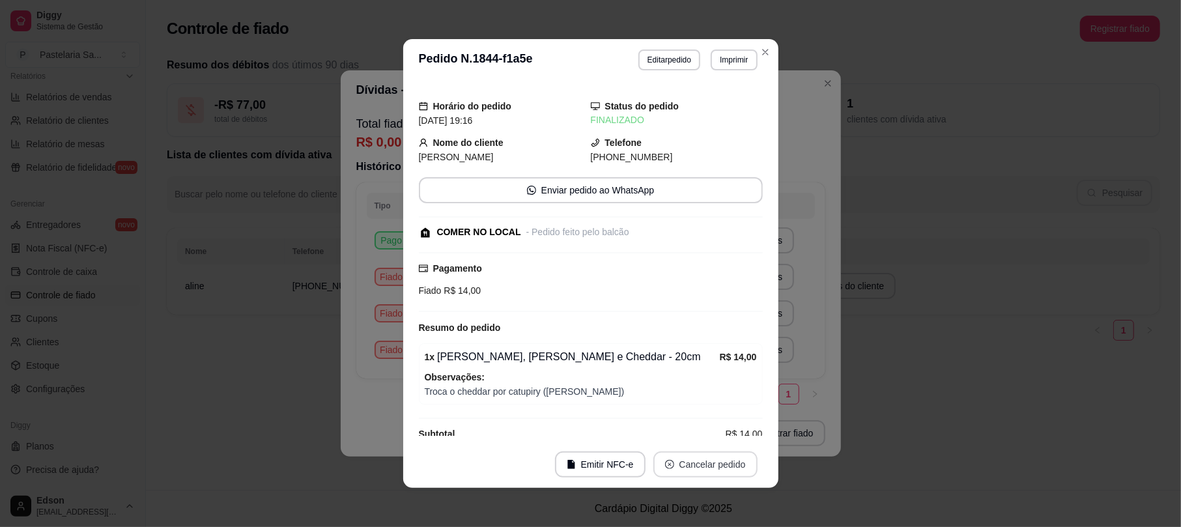
click at [691, 464] on button "Cancelar pedido" at bounding box center [706, 465] width 104 height 26
click at [727, 435] on button "Sim" at bounding box center [735, 432] width 51 height 25
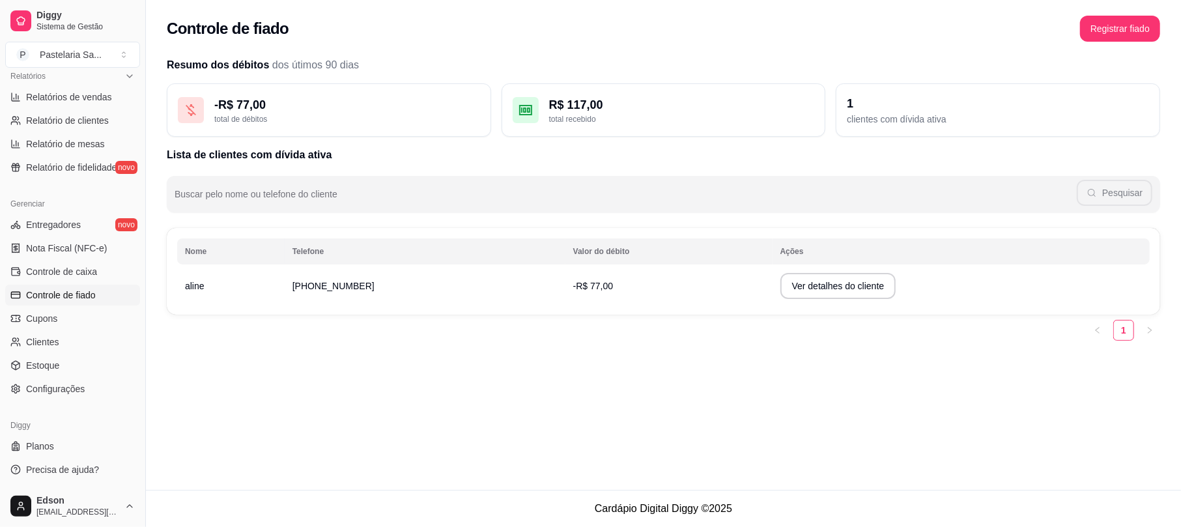
click at [817, 420] on div "Controle de fiado Registrar fiado Resumo dos débitos dos útimos 90 dias - R$ 77…" at bounding box center [663, 245] width 1035 height 490
click at [1108, 27] on button "Registrar fiado" at bounding box center [1121, 28] width 78 height 25
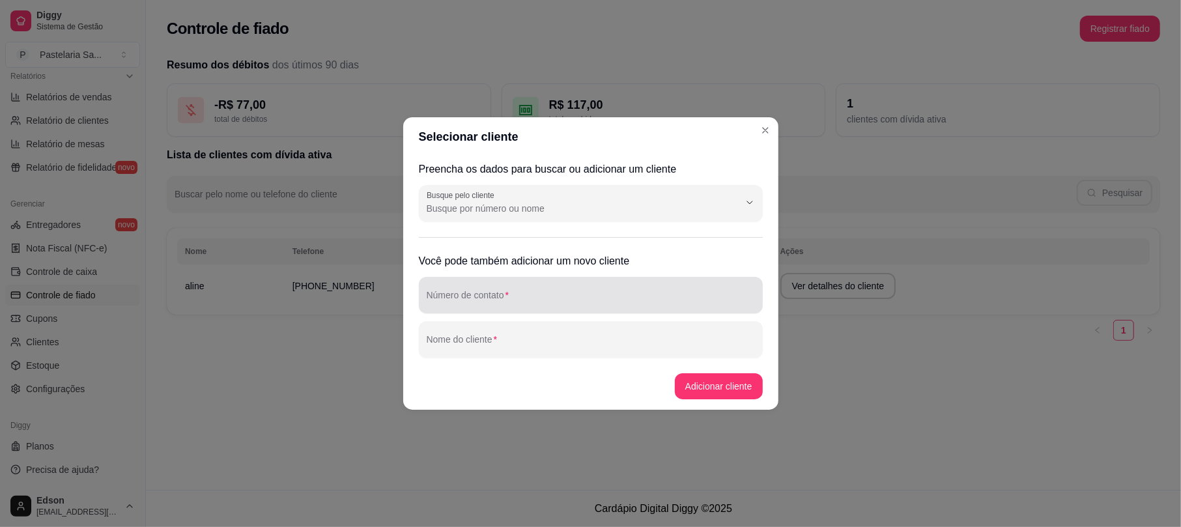
click at [611, 295] on input "Número de contato" at bounding box center [591, 300] width 328 height 13
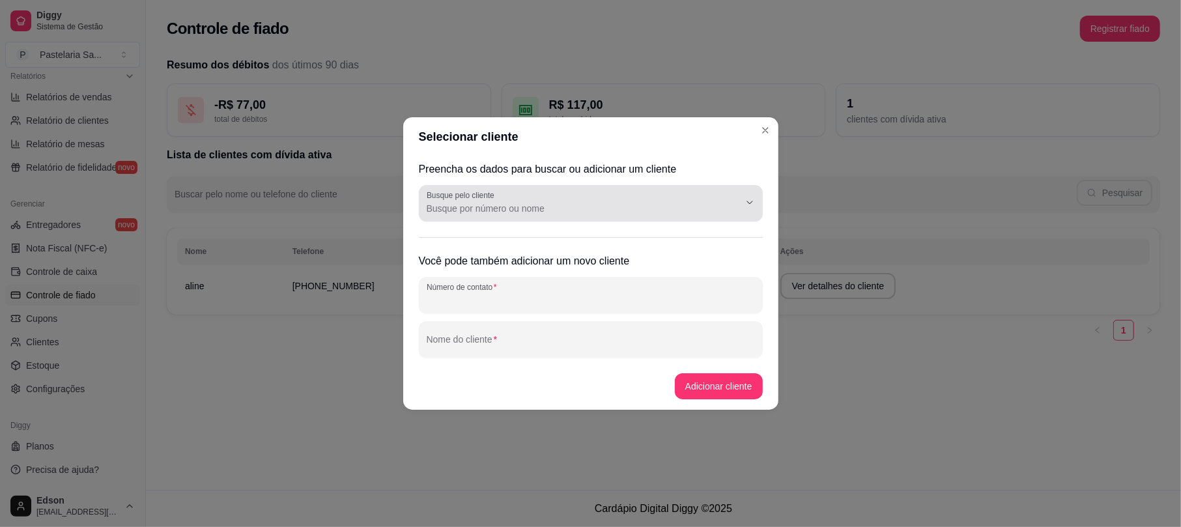
click at [550, 205] on input "Busque pelo cliente" at bounding box center [573, 208] width 292 height 13
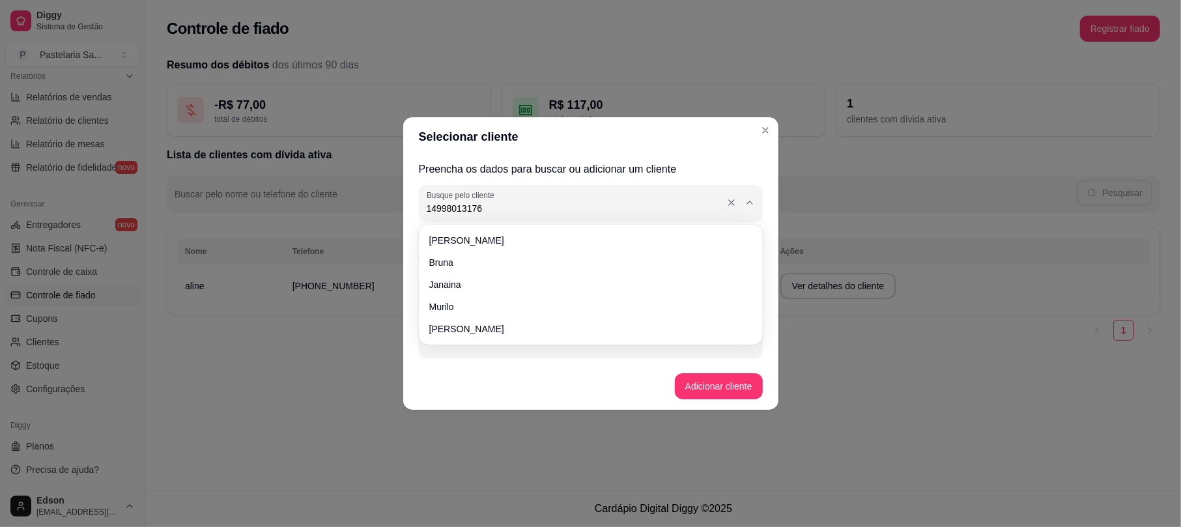
type input "149980131766"
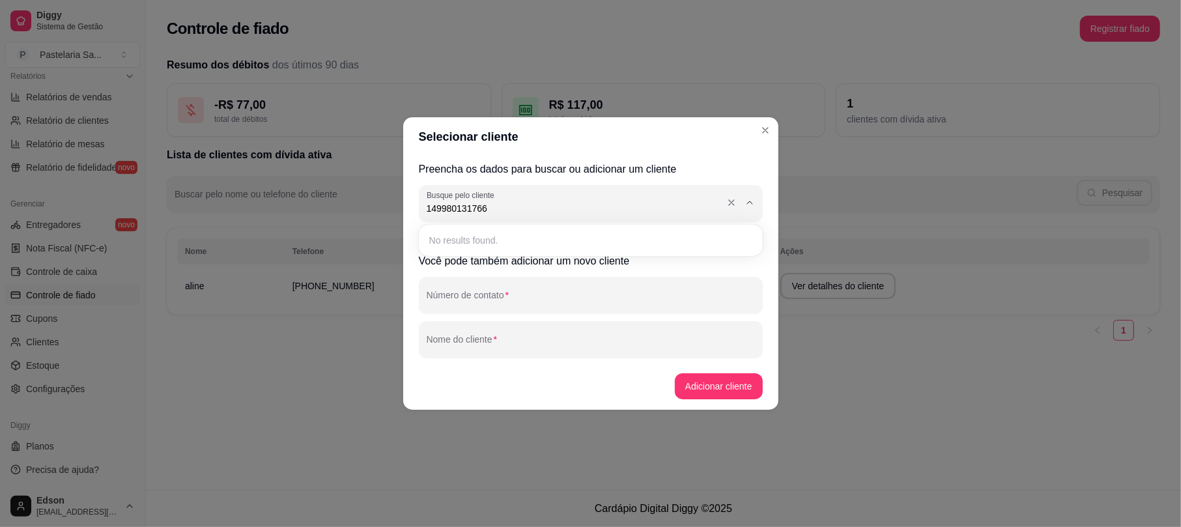
click at [550, 204] on input "149980131766" at bounding box center [573, 208] width 292 height 13
type input "14998013176"
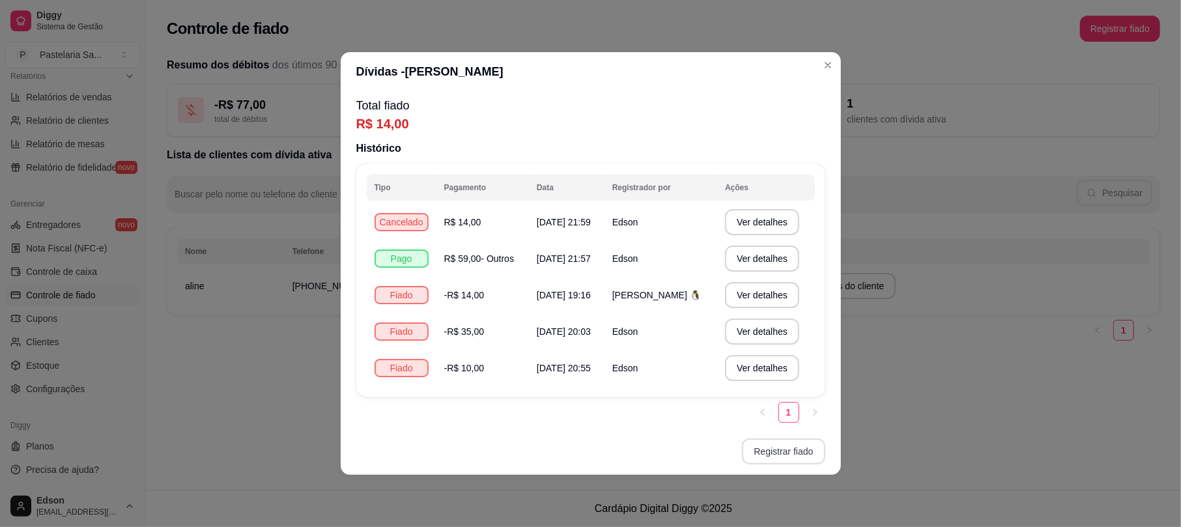
click at [768, 460] on button "Registrar fiado" at bounding box center [783, 452] width 83 height 26
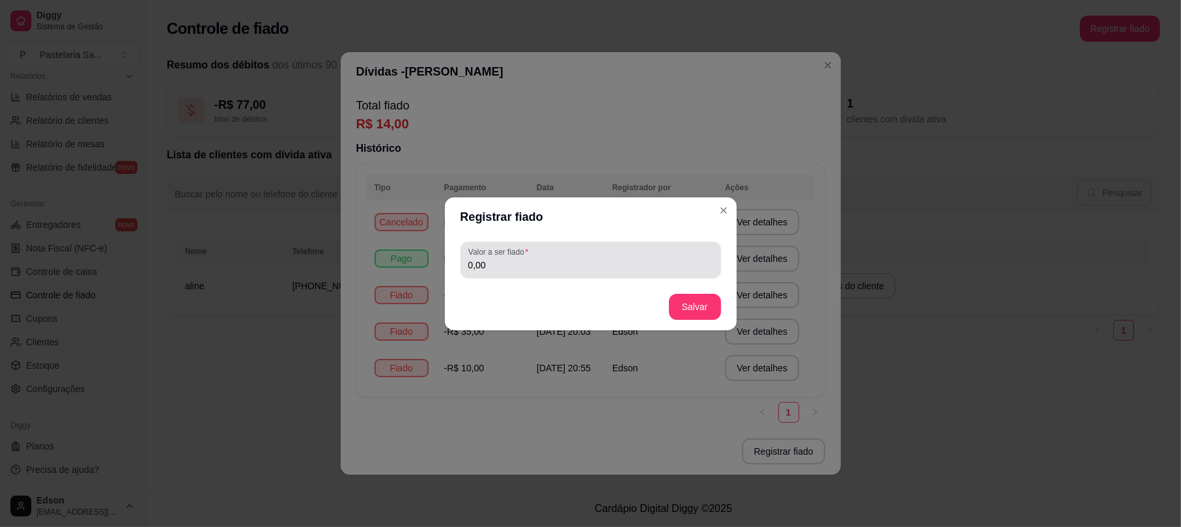
click at [611, 254] on div "0,00" at bounding box center [591, 260] width 245 height 26
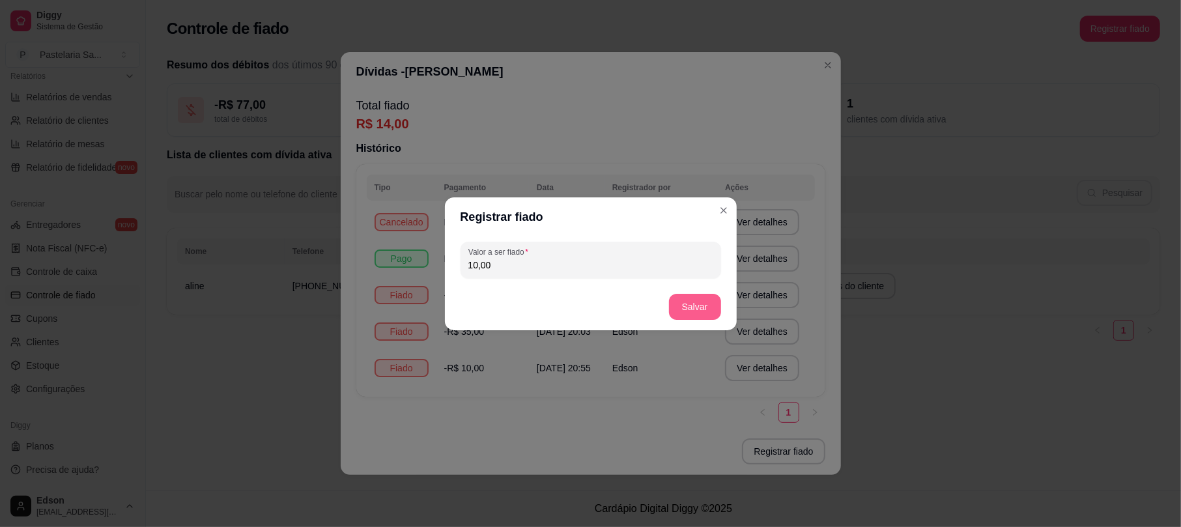
type input "10,00"
click at [694, 306] on button "Salvar" at bounding box center [695, 307] width 52 height 26
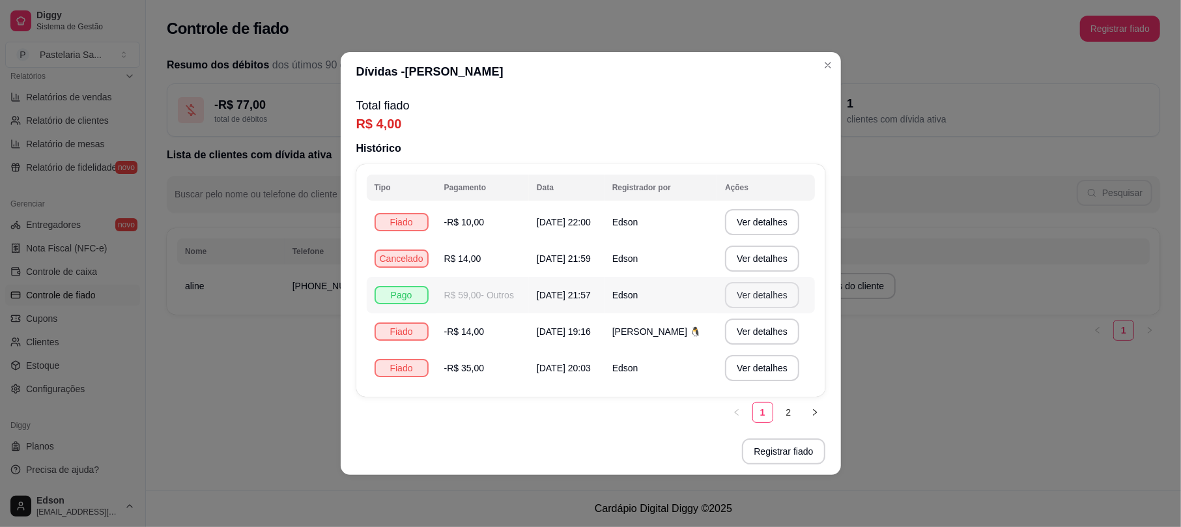
click at [751, 296] on button "Ver detalhes" at bounding box center [762, 295] width 74 height 26
click at [744, 297] on button "Ver detalhes" at bounding box center [762, 295] width 74 height 26
click at [757, 334] on button "Ver detalhes" at bounding box center [763, 331] width 72 height 25
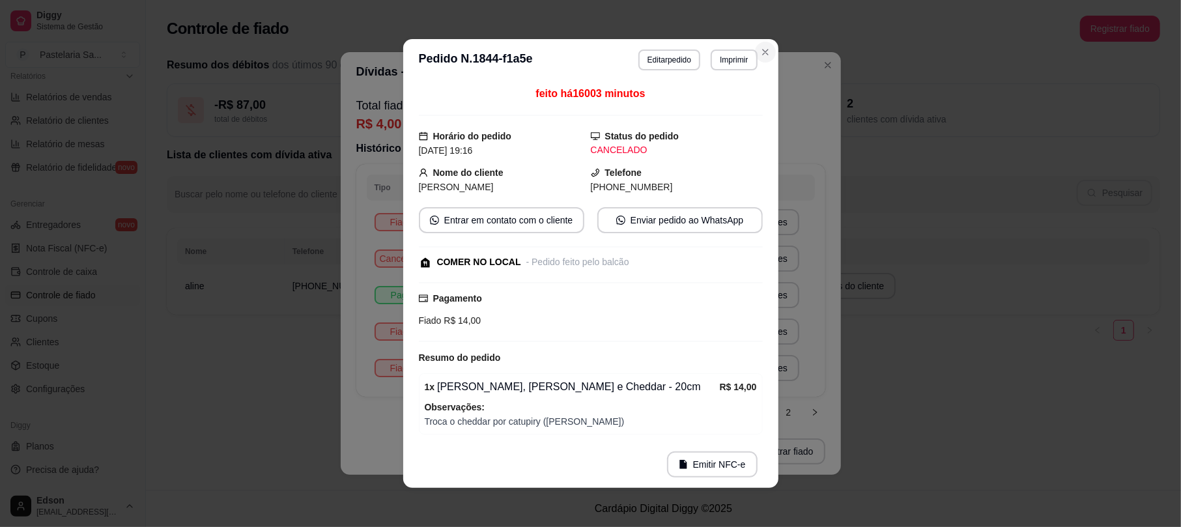
click at [760, 53] on icon "Close" at bounding box center [765, 52] width 10 height 10
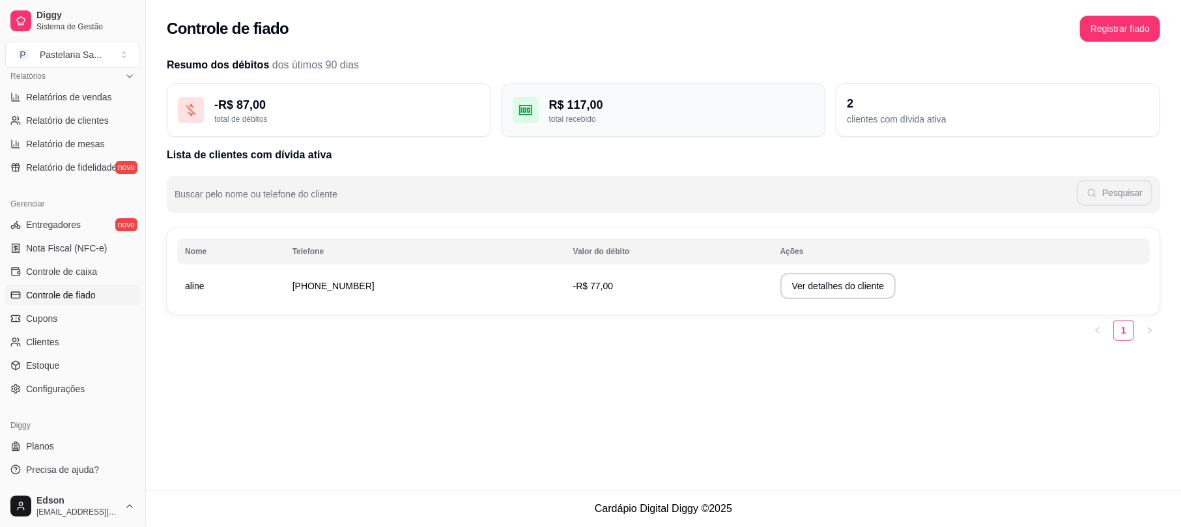
click at [650, 119] on div "total recebido" at bounding box center [682, 119] width 266 height 10
click at [892, 112] on div "2" at bounding box center [998, 103] width 302 height 18
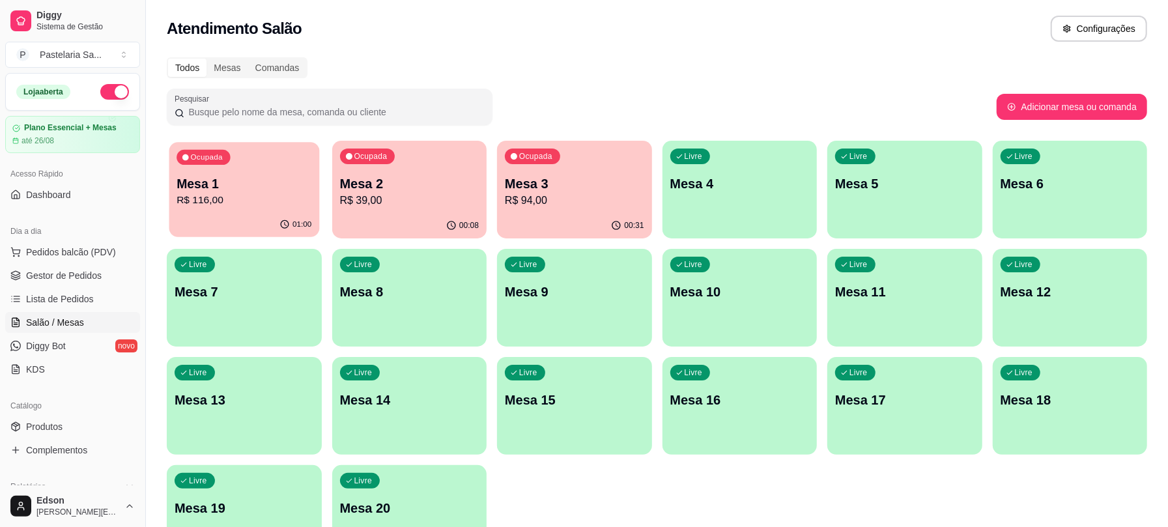
click at [255, 183] on p "Mesa 1" at bounding box center [244, 184] width 135 height 18
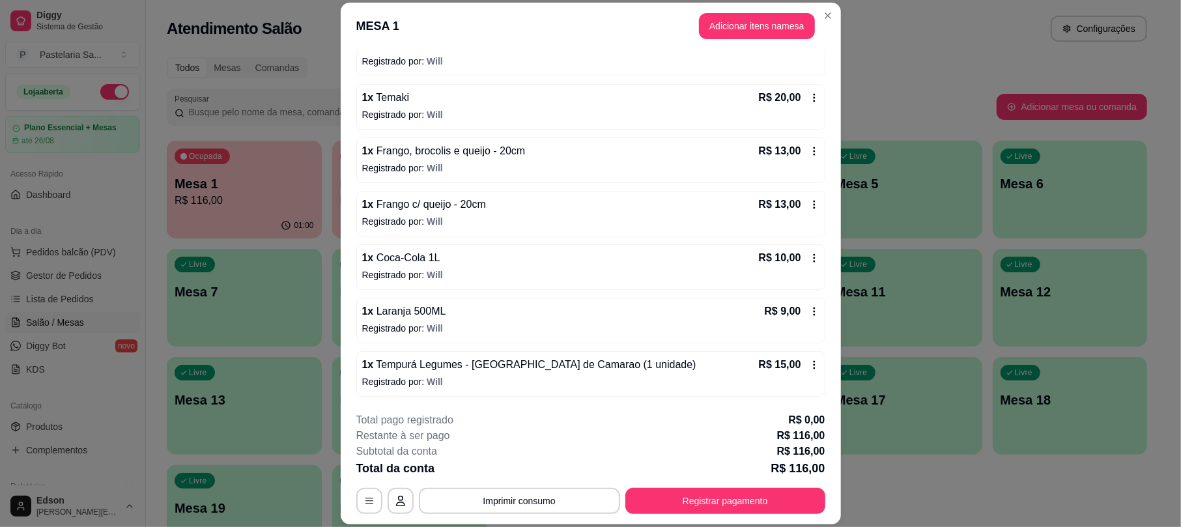
scroll to position [199, 0]
click at [712, 496] on button "Registrar pagamento" at bounding box center [726, 501] width 200 height 26
click at [751, 498] on button "Registrar pagamento" at bounding box center [726, 501] width 200 height 26
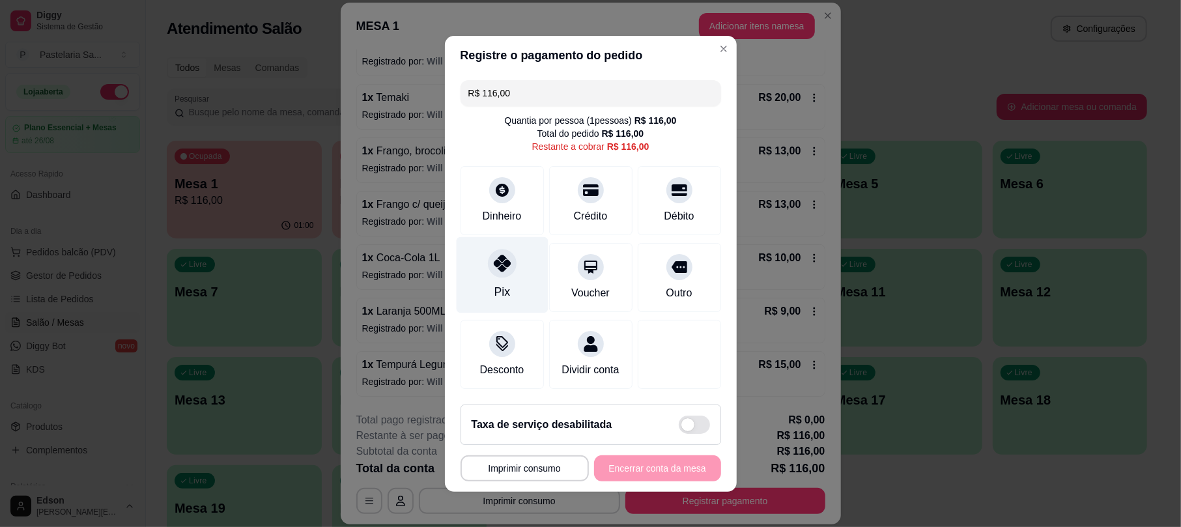
click at [501, 256] on icon at bounding box center [501, 263] width 17 height 17
type input "R$ 0,00"
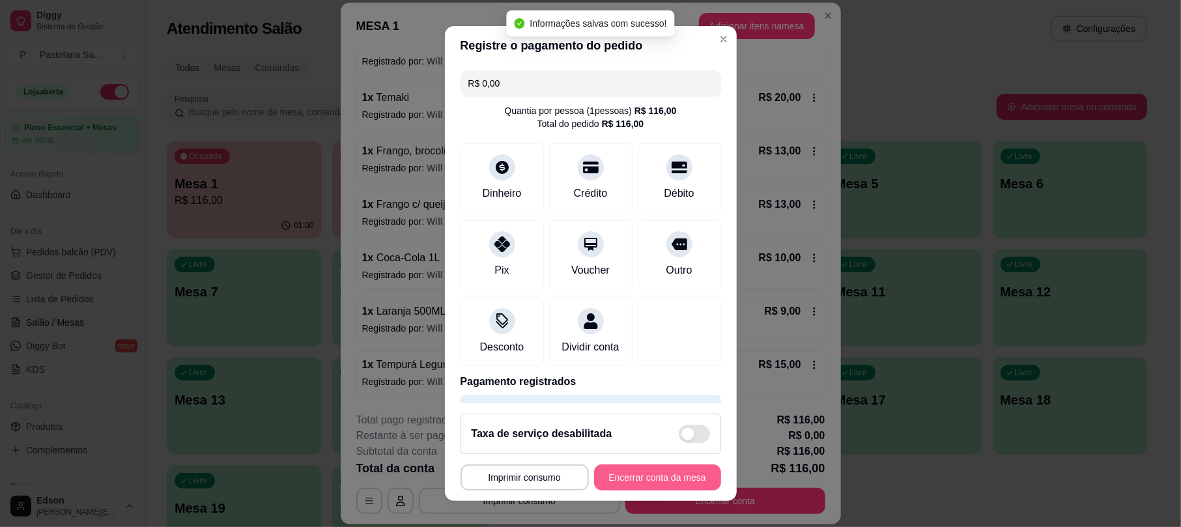
click at [642, 489] on button "Encerrar conta da mesa" at bounding box center [657, 478] width 127 height 26
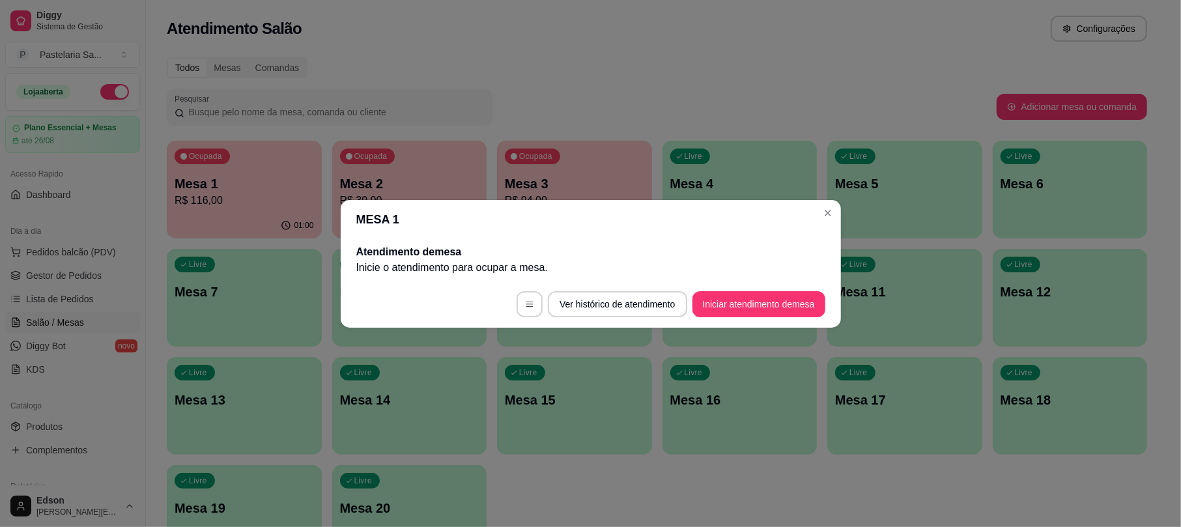
scroll to position [0, 0]
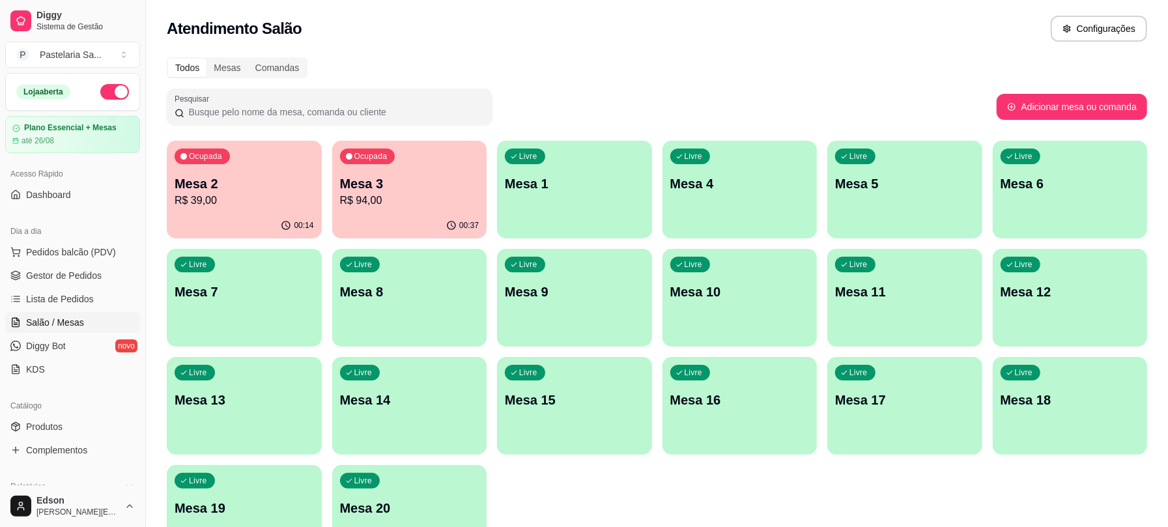
click at [377, 199] on p "R$ 94,00" at bounding box center [409, 201] width 139 height 16
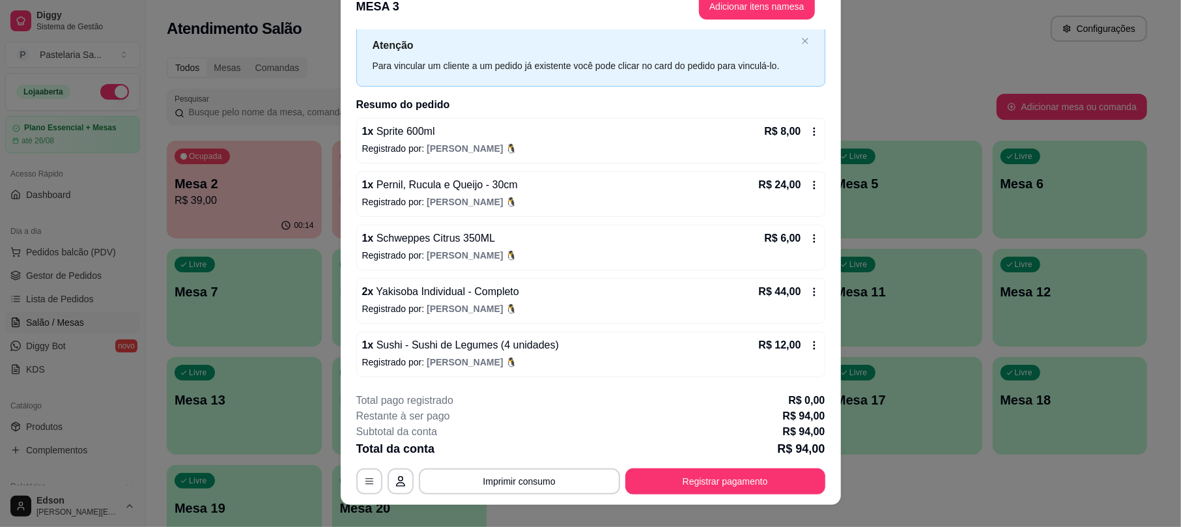
scroll to position [39, 0]
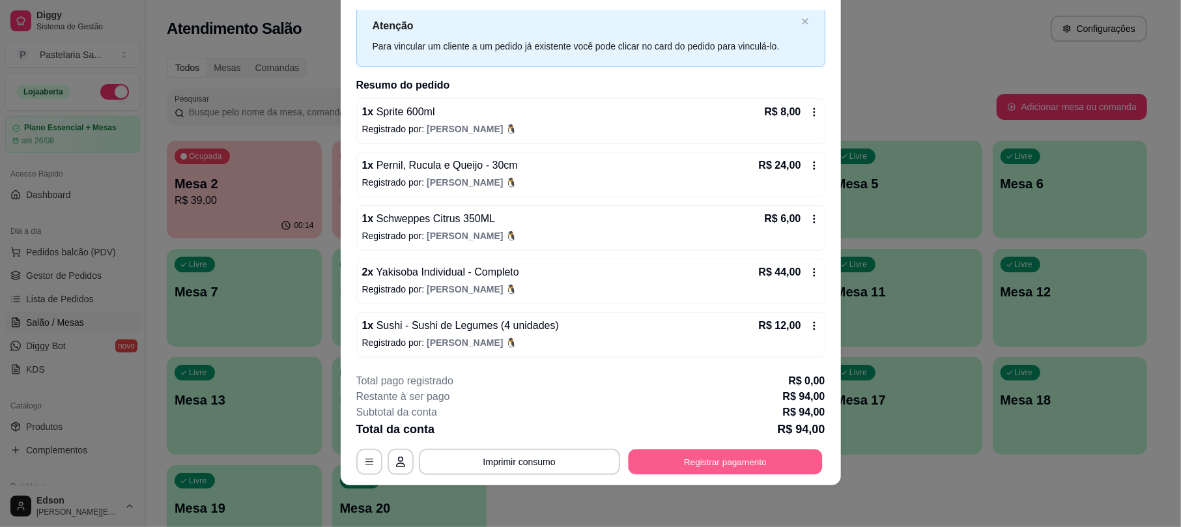
click at [673, 470] on button "Registrar pagamento" at bounding box center [725, 462] width 194 height 25
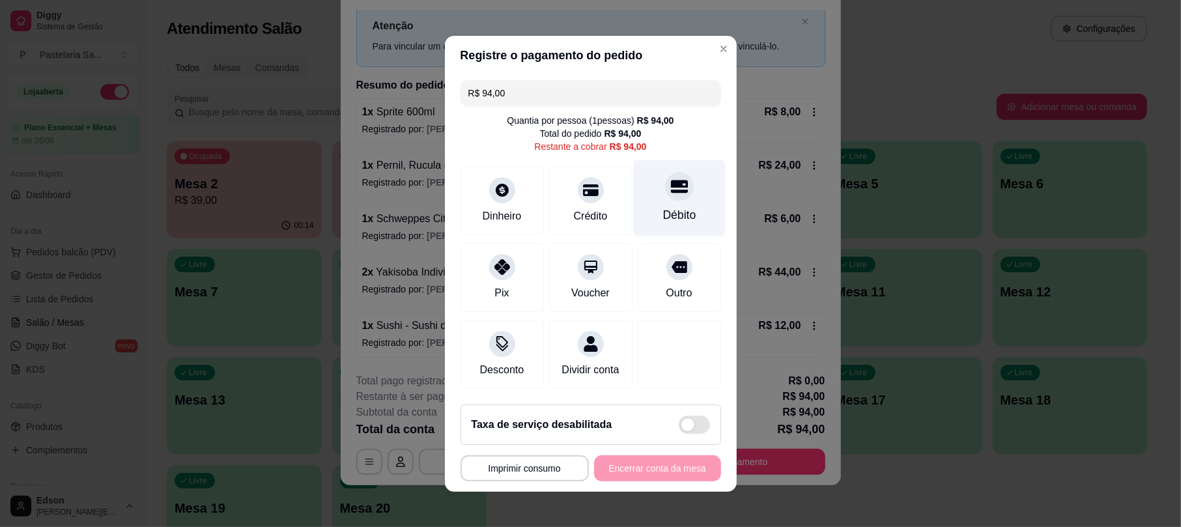
click at [671, 183] on icon at bounding box center [679, 186] width 17 height 13
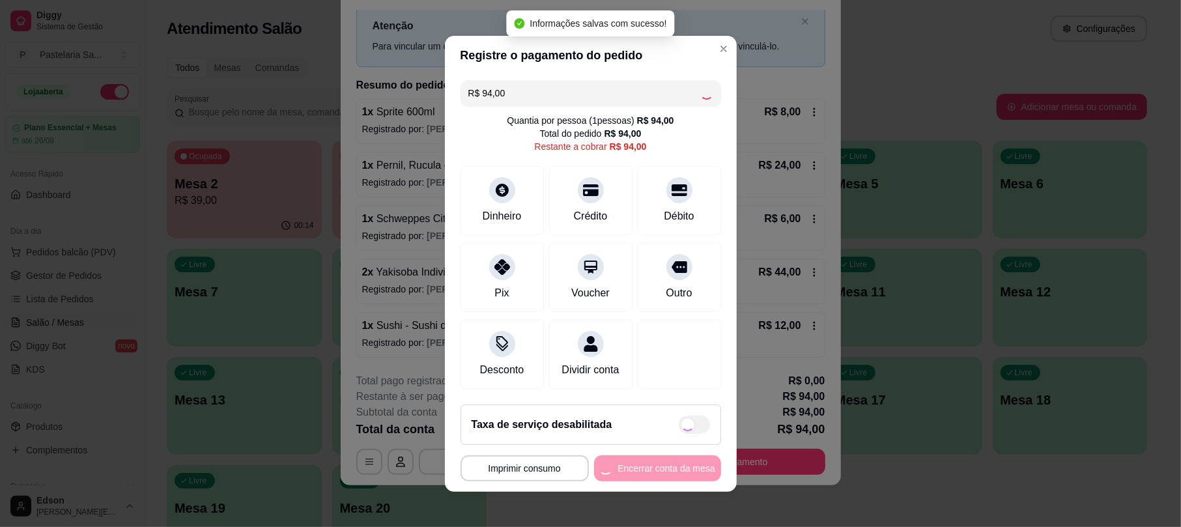
type input "R$ 0,00"
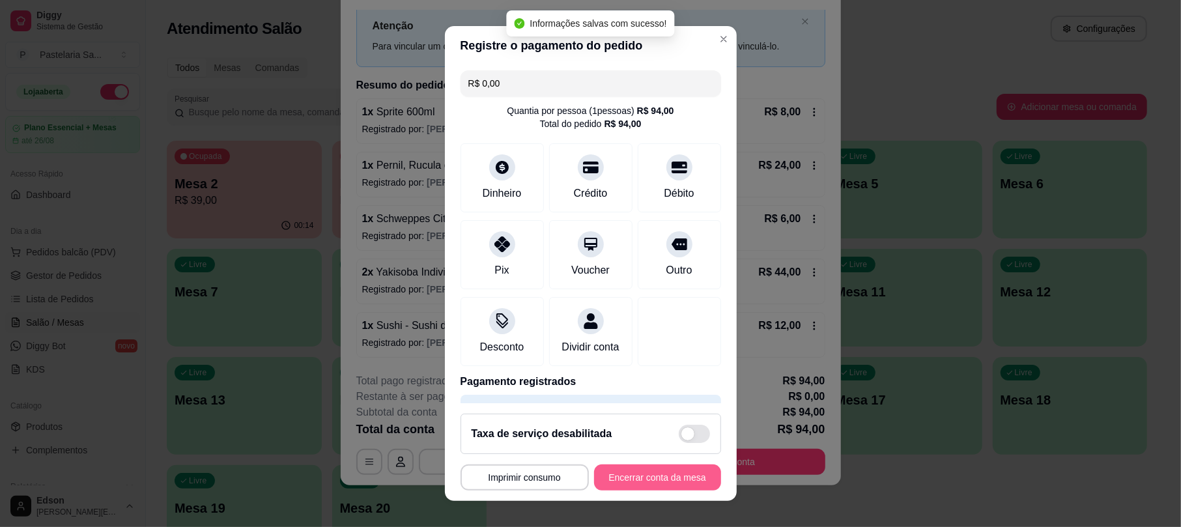
click at [639, 485] on button "Encerrar conta da mesa" at bounding box center [657, 478] width 127 height 26
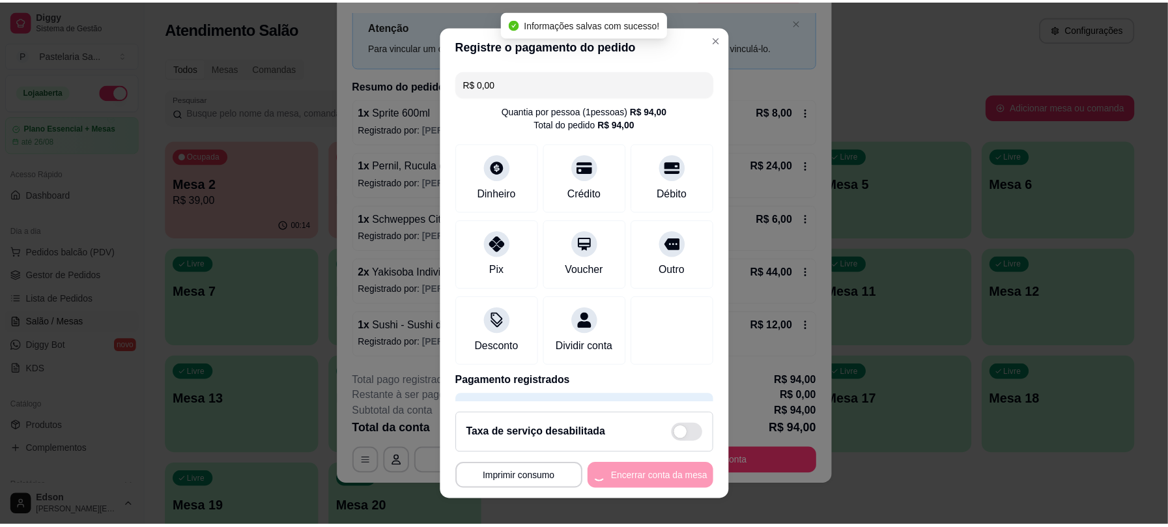
scroll to position [0, 0]
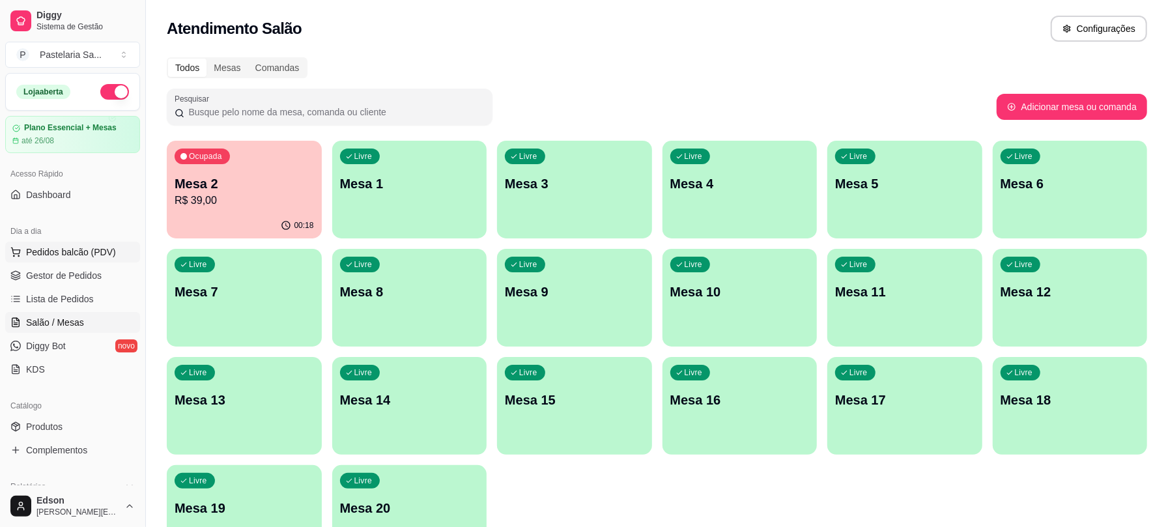
click at [77, 244] on button "Pedidos balcão (PDV)" at bounding box center [72, 252] width 135 height 21
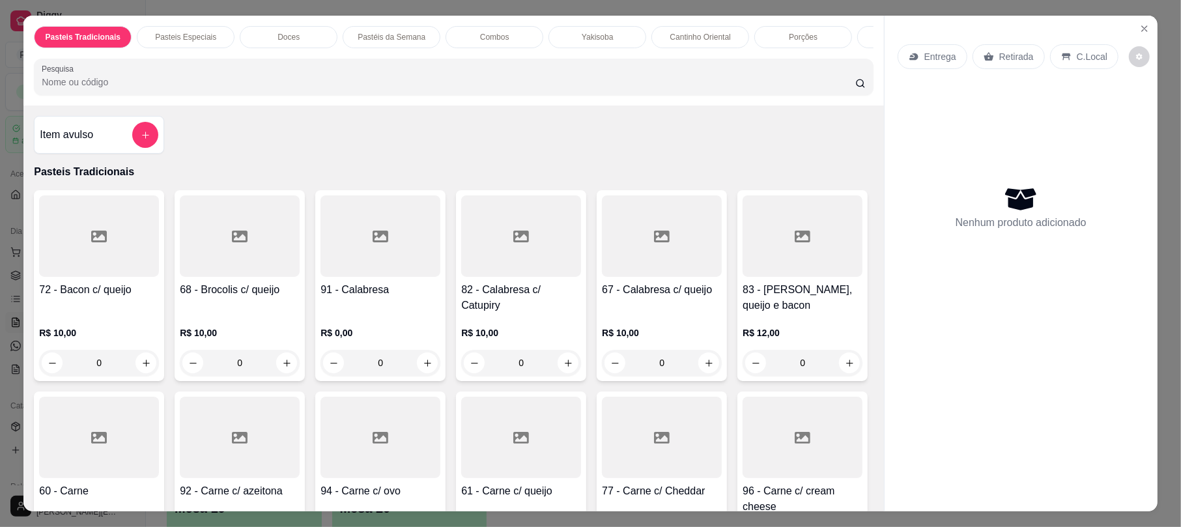
click at [180, 106] on div "Pasteis Tradicionais Pasteis Especiais Doces Pastéis da Semana Combos Yakisoba …" at bounding box center [453, 61] width 860 height 90
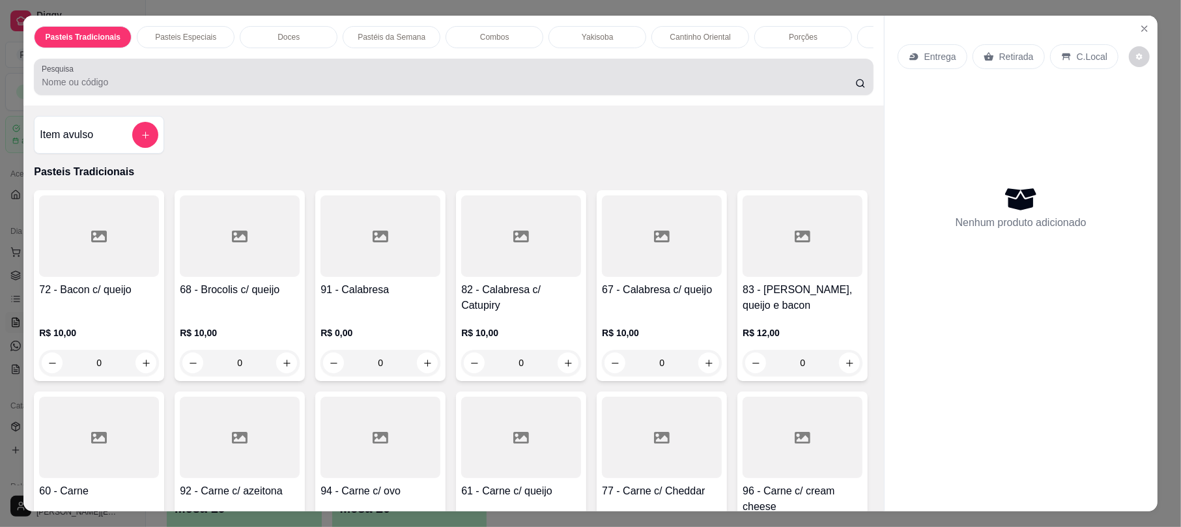
click at [180, 89] on input "Pesquisa" at bounding box center [449, 82] width 814 height 13
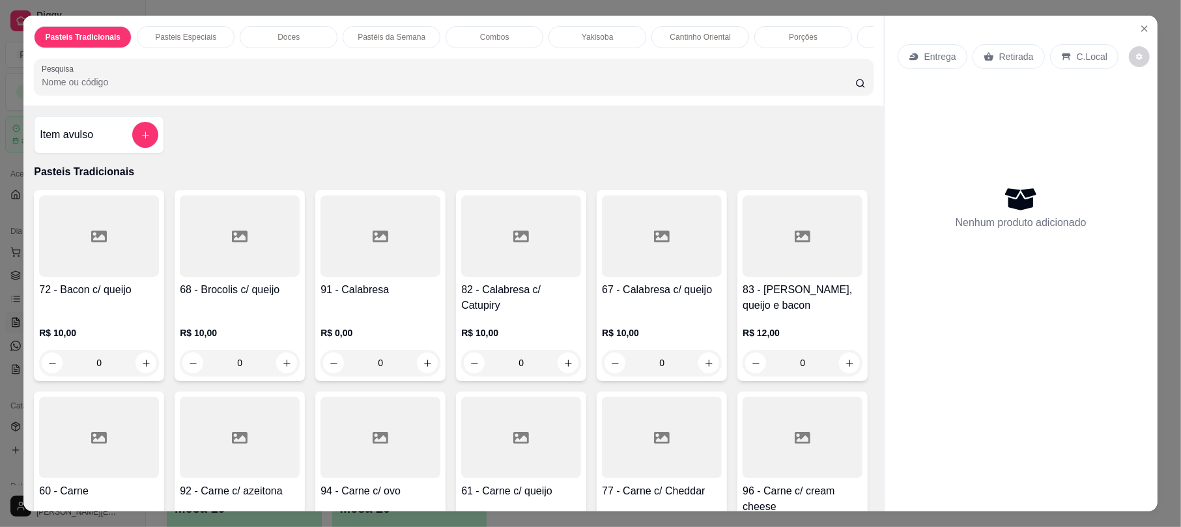
click at [1, 113] on div "Pasteis Tradicionais Pasteis Especiais Doces Pastéis da Semana Combos Yakisoba …" at bounding box center [590, 263] width 1181 height 527
click at [1142, 31] on icon "Close" at bounding box center [1145, 28] width 10 height 10
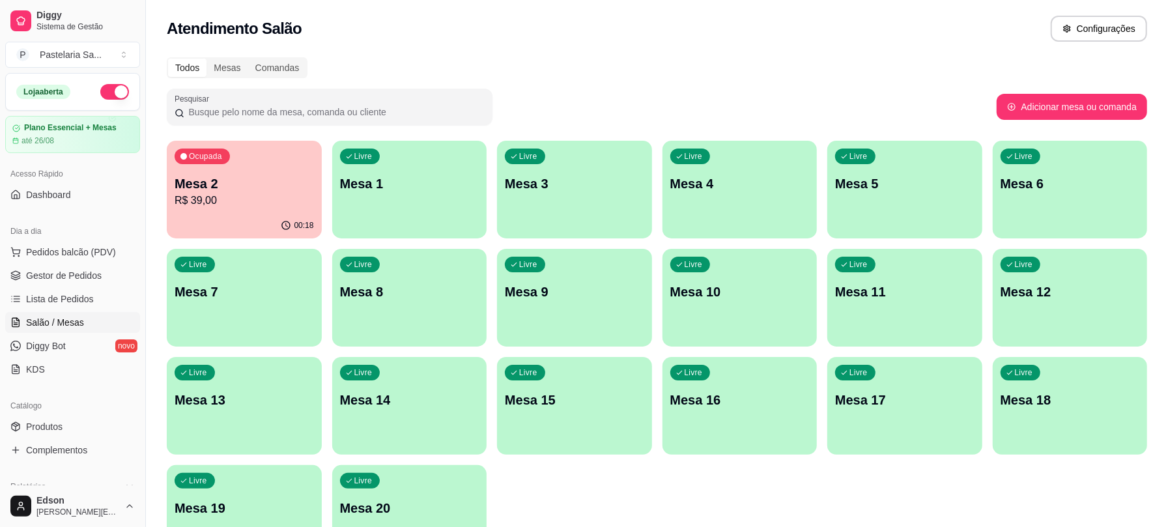
click at [94, 102] on div "Loja aberta" at bounding box center [73, 92] width 134 height 36
click at [107, 86] on button "button" at bounding box center [114, 92] width 29 height 16
click at [100, 298] on link "Lista de Pedidos" at bounding box center [72, 299] width 135 height 21
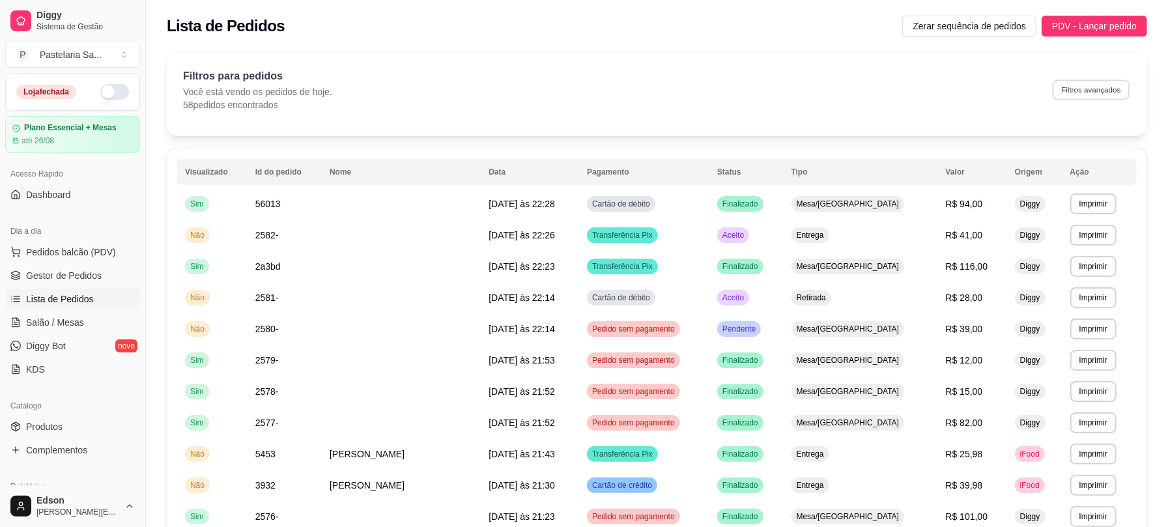
click at [1113, 89] on button "Filtros avançados" at bounding box center [1091, 90] width 77 height 20
select select "0"
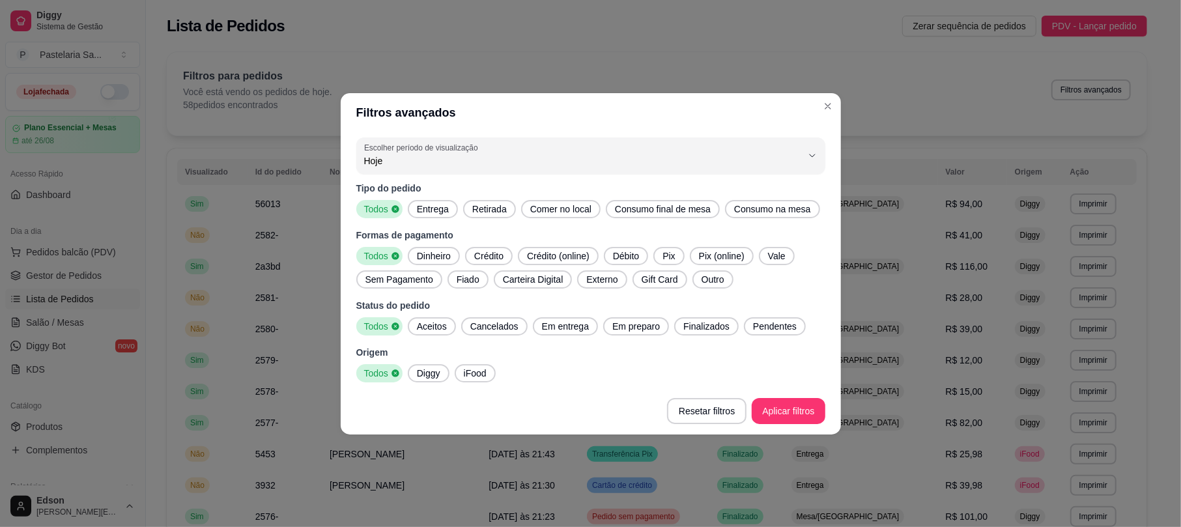
click at [433, 207] on span "Entrega" at bounding box center [433, 209] width 42 height 13
click at [439, 375] on span "Diggy" at bounding box center [429, 373] width 34 height 13
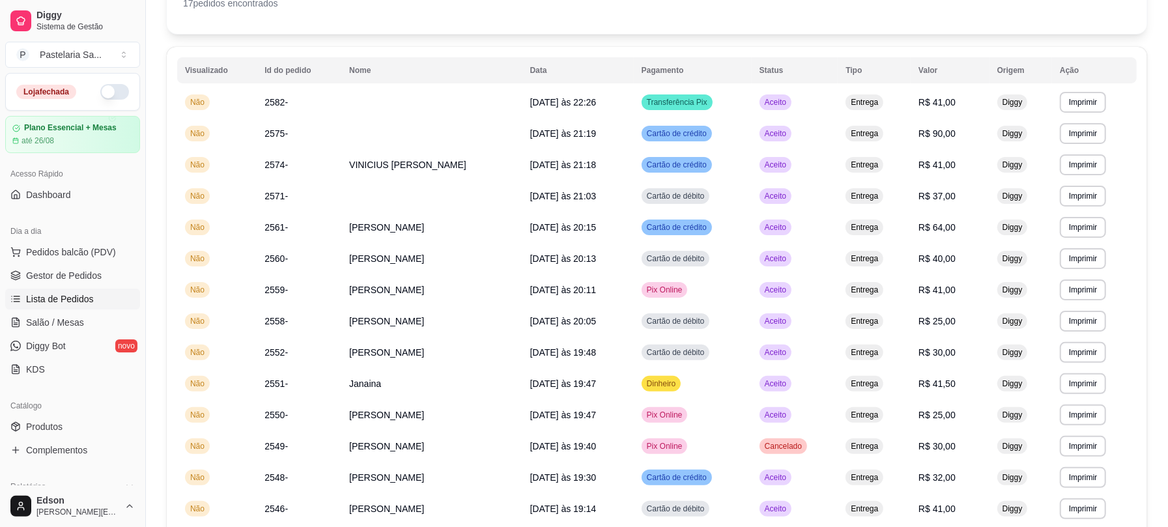
scroll to position [94, 0]
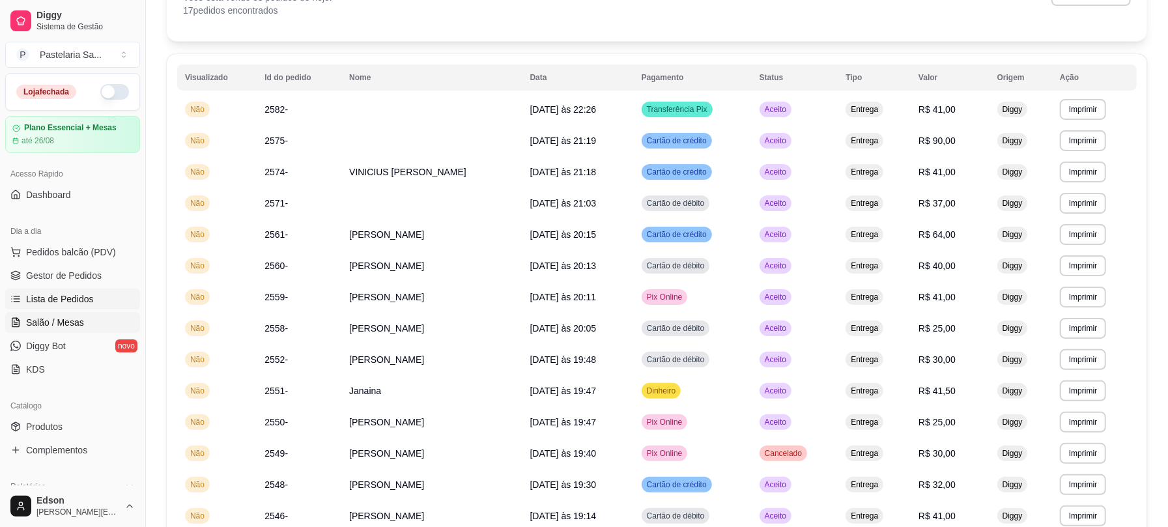
click at [48, 333] on link "Salão / Mesas" at bounding box center [72, 322] width 135 height 21
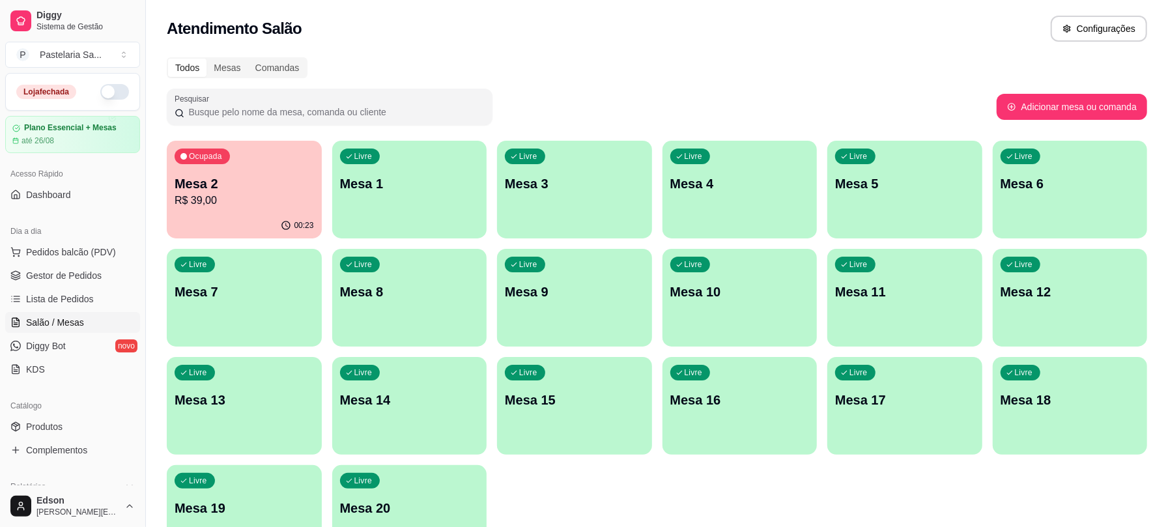
click at [233, 193] on p "R$ 39,00" at bounding box center [244, 201] width 139 height 16
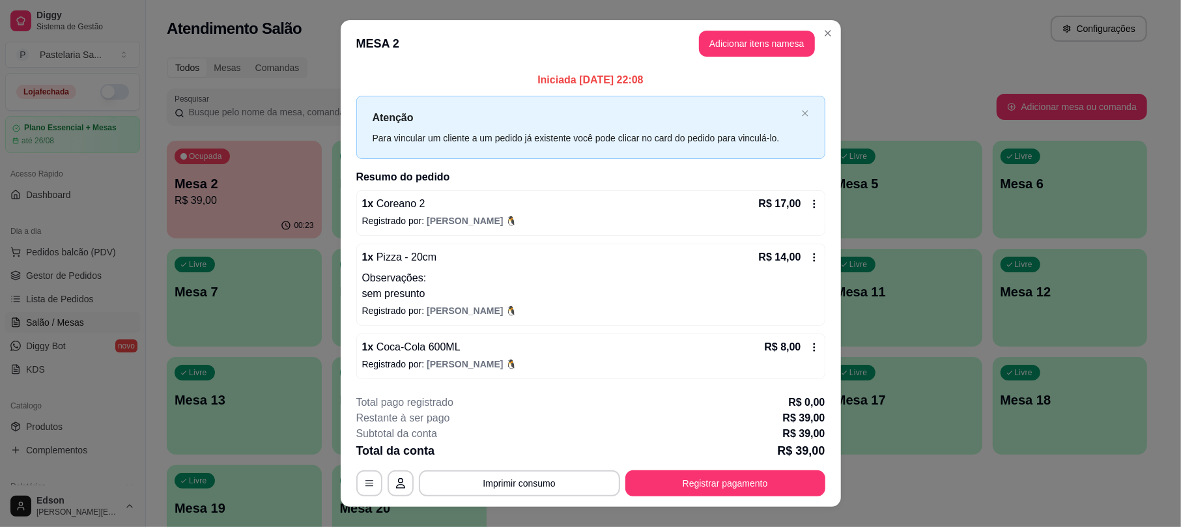
click at [719, 477] on button "Registrar pagamento" at bounding box center [726, 483] width 200 height 26
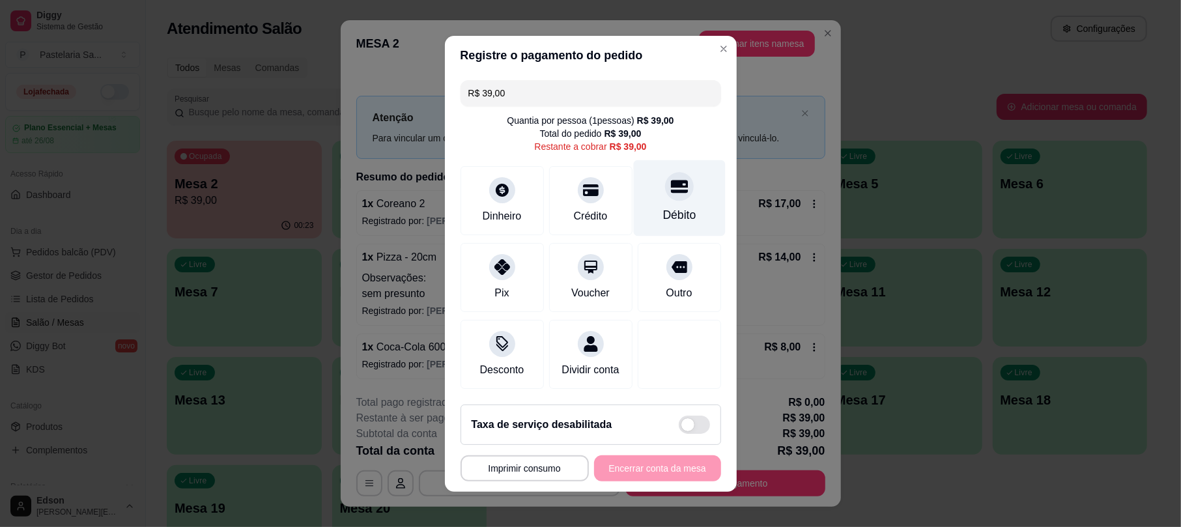
click at [657, 196] on div "Débito" at bounding box center [679, 198] width 92 height 76
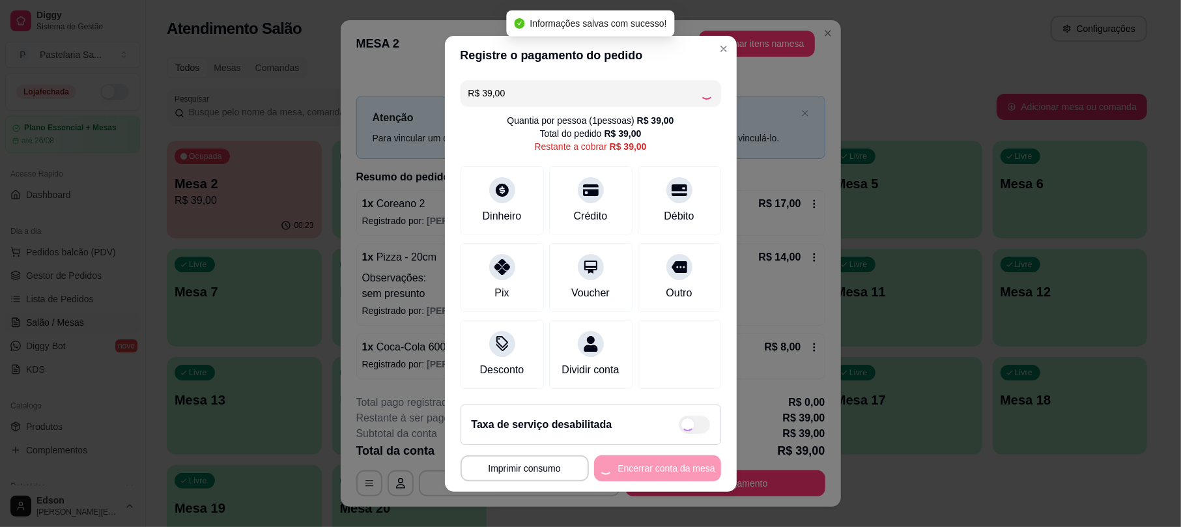
type input "R$ 0,00"
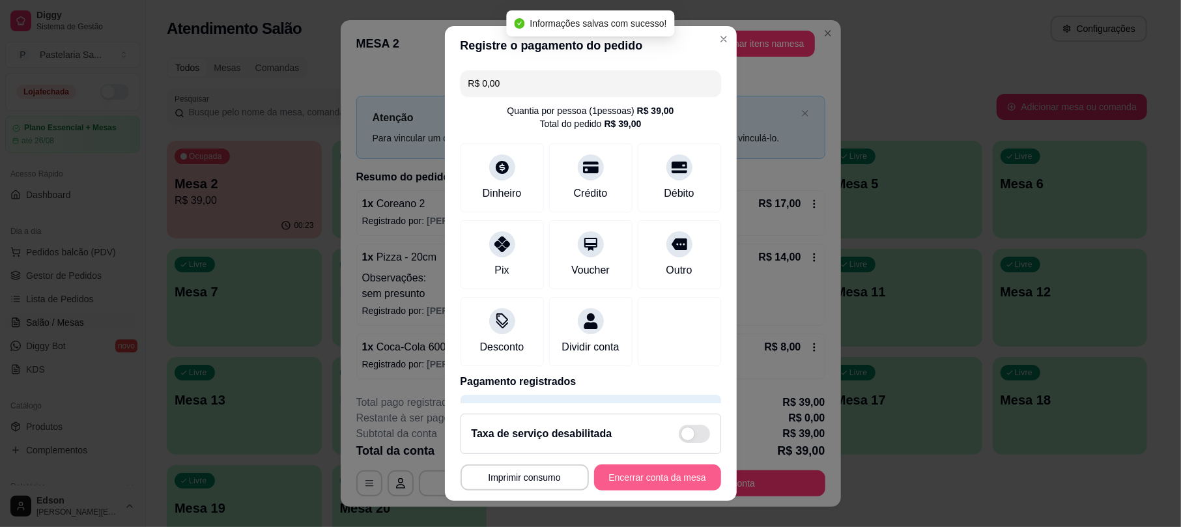
click at [662, 474] on button "Encerrar conta da mesa" at bounding box center [657, 478] width 127 height 26
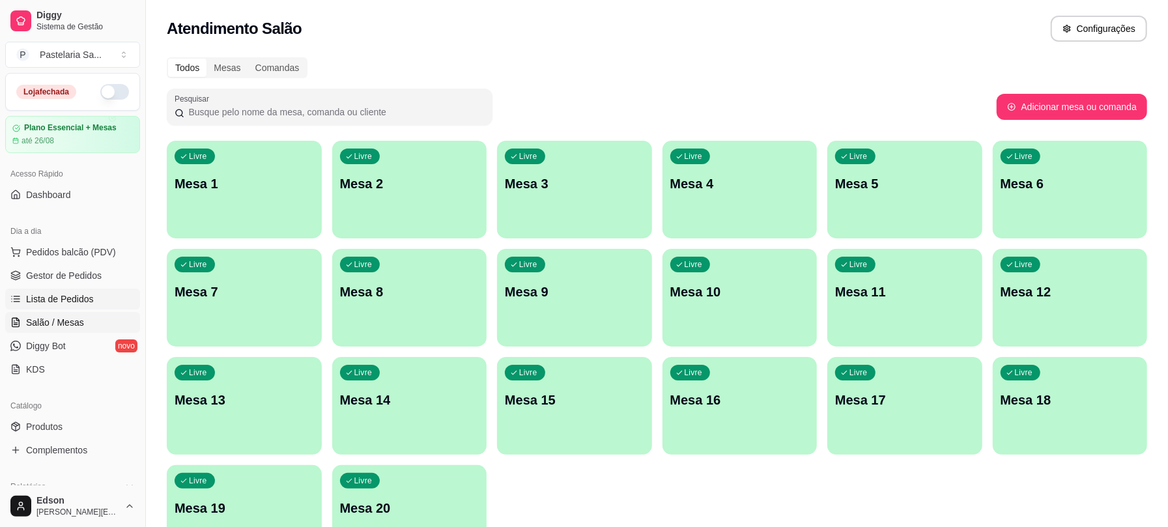
click at [80, 301] on span "Lista de Pedidos" at bounding box center [60, 299] width 68 height 13
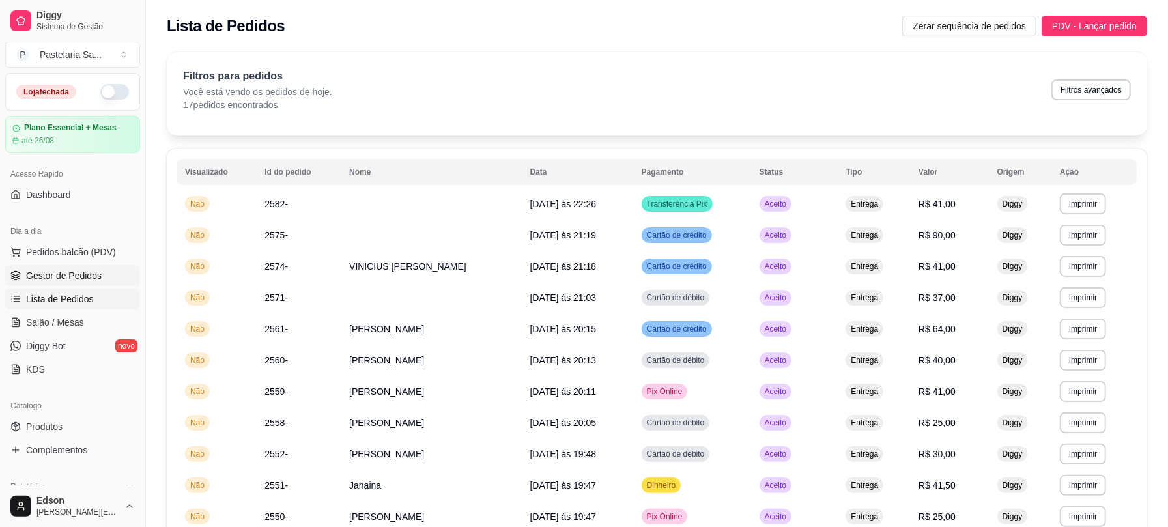
click at [76, 277] on span "Gestor de Pedidos" at bounding box center [64, 275] width 76 height 13
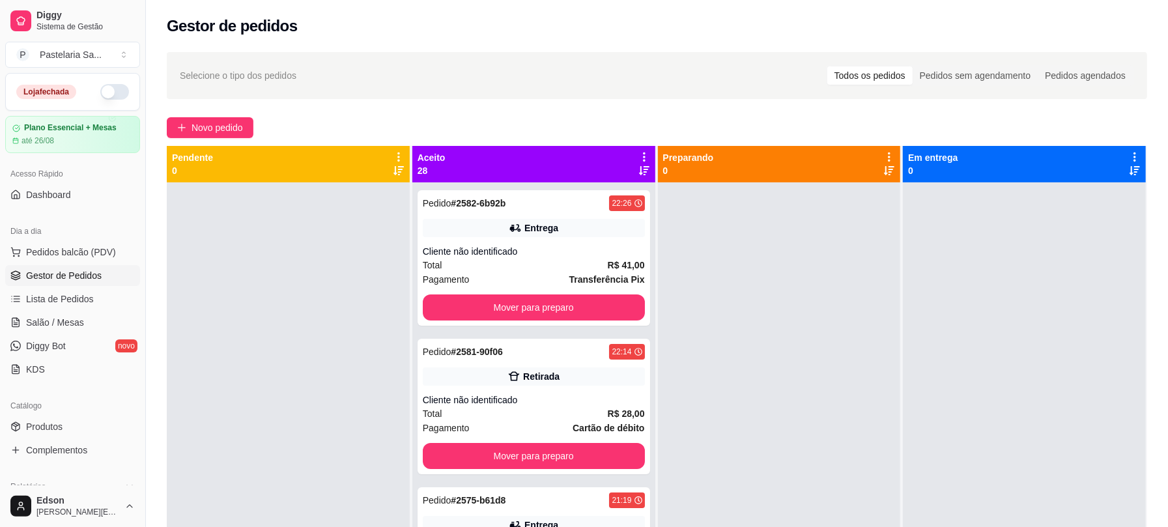
click at [639, 150] on div "Aceito 28" at bounding box center [533, 164] width 243 height 36
click at [643, 152] on icon at bounding box center [644, 156] width 3 height 9
click at [585, 206] on span "Com essa opção você tem a opção de mover todos os pedidos que estão em uma etap…" at bounding box center [559, 196] width 154 height 25
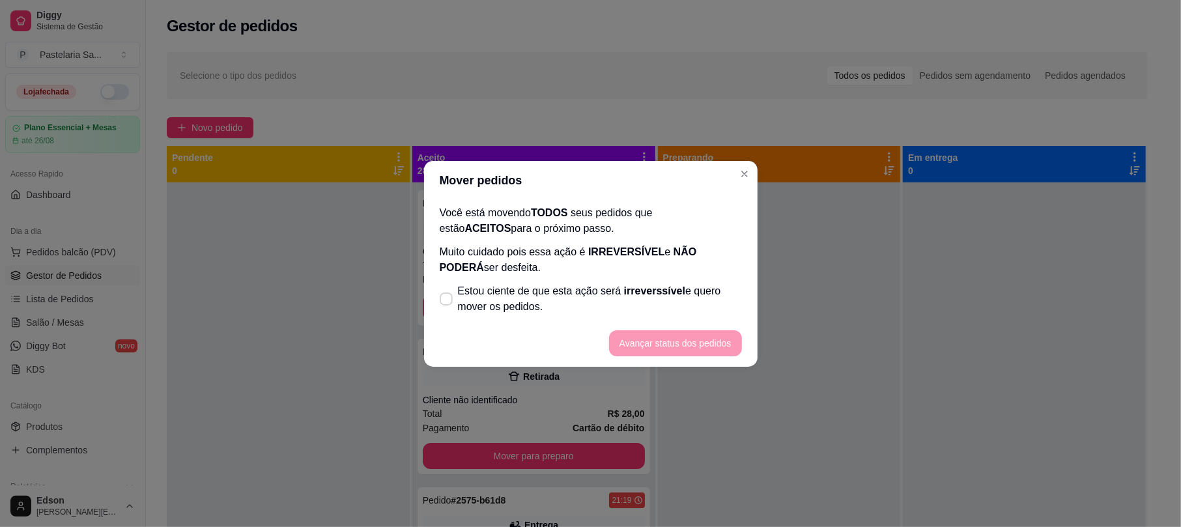
click at [500, 290] on span "Estou ciente de que esta ação será irreverssível e quero mover os pedidos." at bounding box center [600, 298] width 284 height 31
click at [448, 301] on input "Estou ciente de que esta ação será irreverssível e quero mover os pedidos." at bounding box center [443, 305] width 8 height 8
checkbox input "true"
click at [646, 345] on button "Avançar status dos pedidos" at bounding box center [675, 342] width 129 height 25
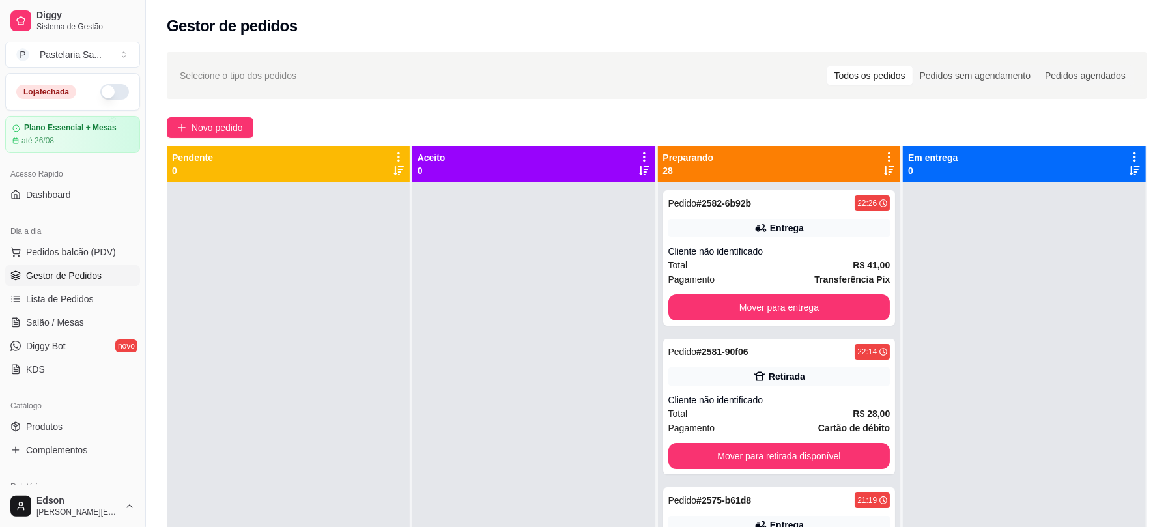
click at [888, 160] on icon at bounding box center [889, 156] width 3 height 9
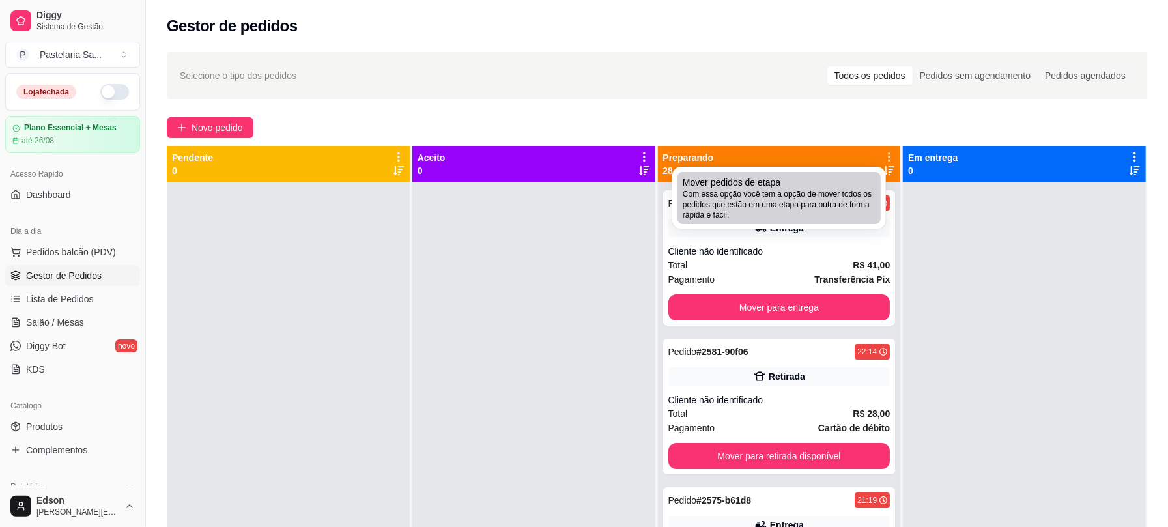
click at [770, 217] on span "Com essa opção você tem a opção de mover todos os pedidos que estão em uma etap…" at bounding box center [779, 204] width 193 height 31
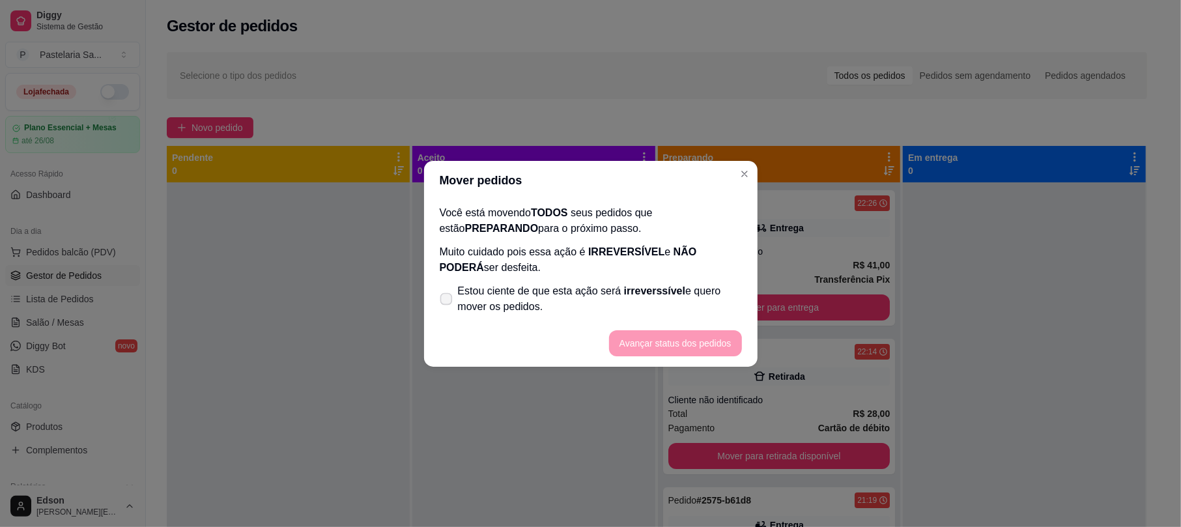
click at [571, 291] on span "Estou ciente de que esta ação será irreverssível e quero mover os pedidos." at bounding box center [600, 298] width 284 height 31
click at [448, 301] on input "Estou ciente de que esta ação será irreverssível e quero mover os pedidos." at bounding box center [443, 305] width 8 height 8
checkbox input "true"
click at [632, 349] on button "Avançar status dos pedidos" at bounding box center [675, 343] width 133 height 26
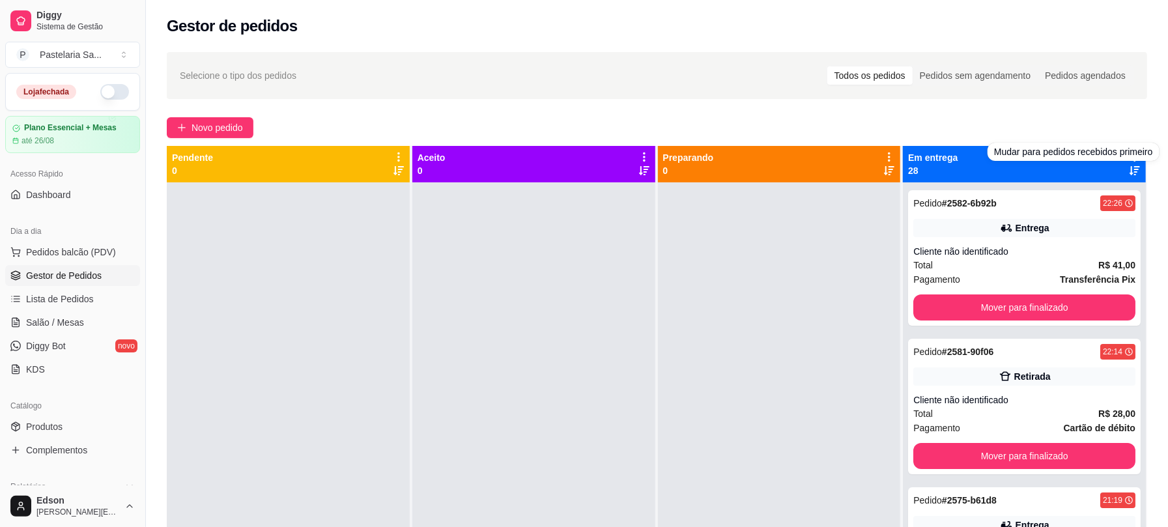
click at [1121, 149] on div "Mudar para pedidos recebidos primeiro" at bounding box center [1074, 152] width 172 height 18
click at [959, 152] on div "Em entrega 28" at bounding box center [1024, 164] width 233 height 26
click at [1129, 160] on icon at bounding box center [1135, 157] width 12 height 12
click at [1045, 199] on span "Com essa opção você tem a opção de mover todos os pedidos que estão em uma etap…" at bounding box center [1043, 196] width 154 height 25
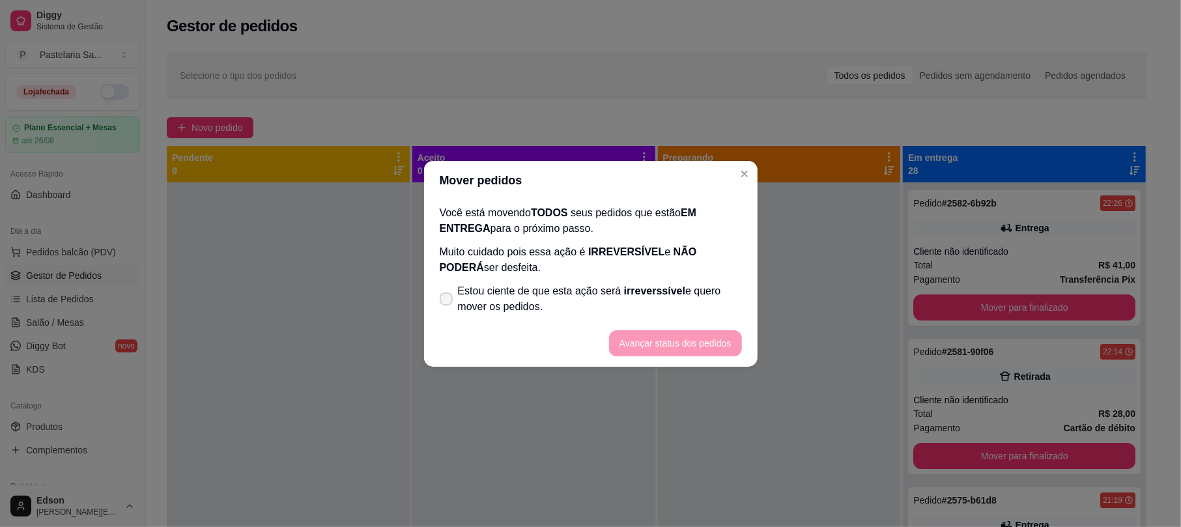
click at [678, 287] on span "Estou ciente de que esta ação será irreverssível e quero mover os pedidos." at bounding box center [600, 298] width 284 height 31
click at [448, 301] on input "Estou ciente de que esta ação será irreverssível e quero mover os pedidos." at bounding box center [443, 305] width 8 height 8
checkbox input "true"
click at [710, 327] on footer "Avançar status dos pedidos" at bounding box center [591, 343] width 334 height 47
click at [710, 331] on button "Avançar status dos pedidos" at bounding box center [675, 343] width 133 height 26
